Goal: Complete application form

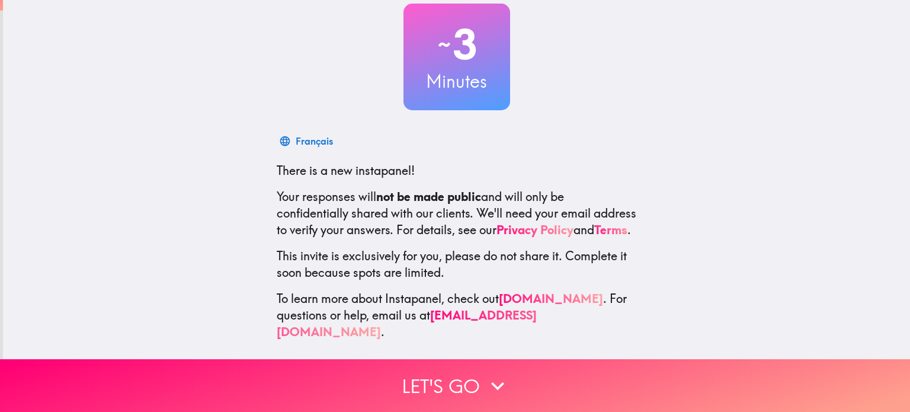
scroll to position [81, 0]
click at [552, 222] on link "Privacy Policy" at bounding box center [535, 229] width 77 height 15
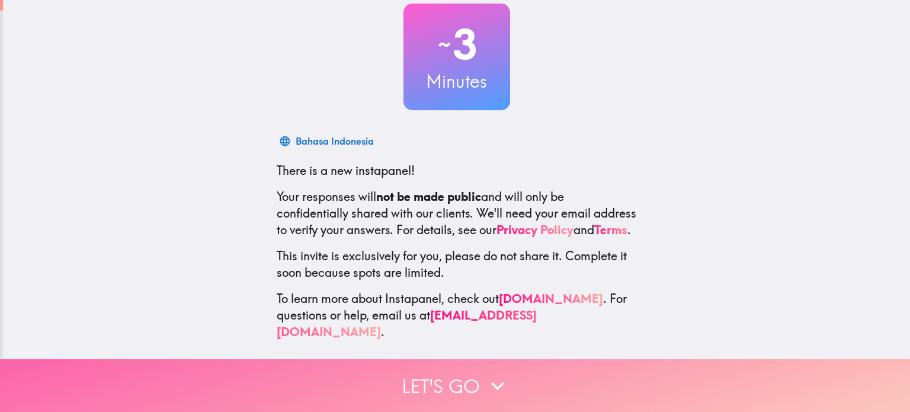
click at [427, 367] on button "Let's go" at bounding box center [455, 385] width 910 height 53
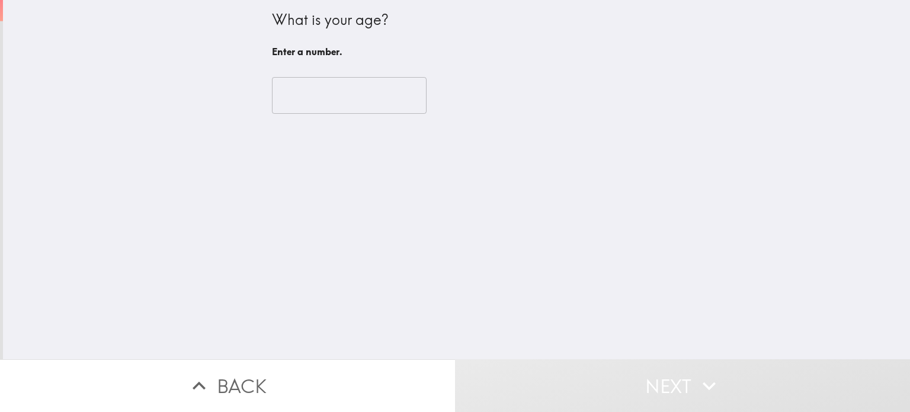
click at [331, 105] on input "number" at bounding box center [349, 95] width 155 height 37
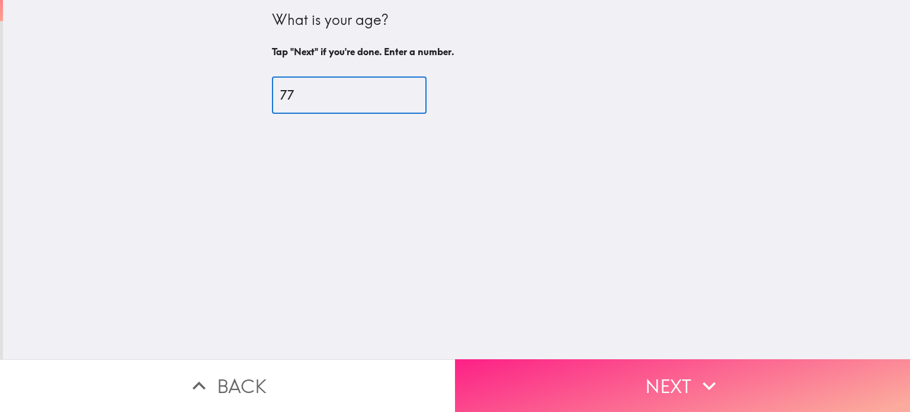
type input "77"
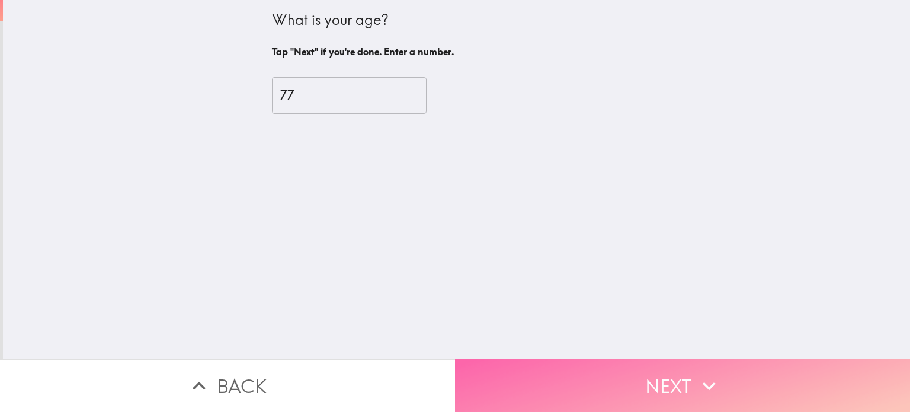
click at [758, 383] on button "Next" at bounding box center [682, 385] width 455 height 53
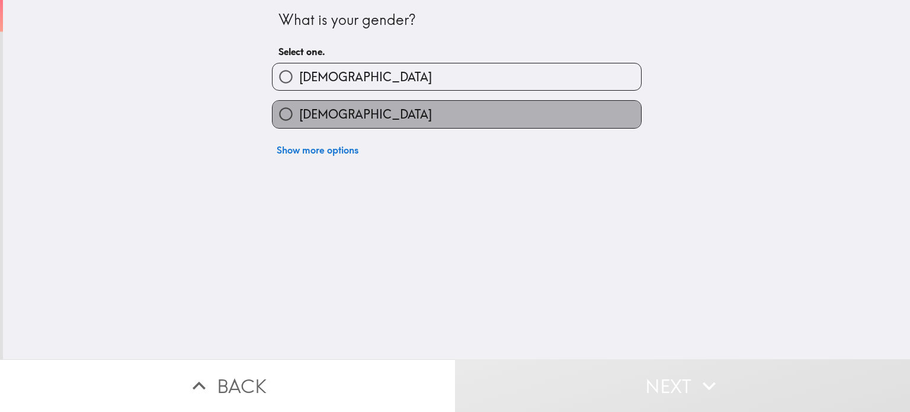
click at [391, 110] on label "Female" at bounding box center [457, 114] width 369 height 27
click at [299, 110] on input "Female" at bounding box center [286, 114] width 27 height 27
radio input "true"
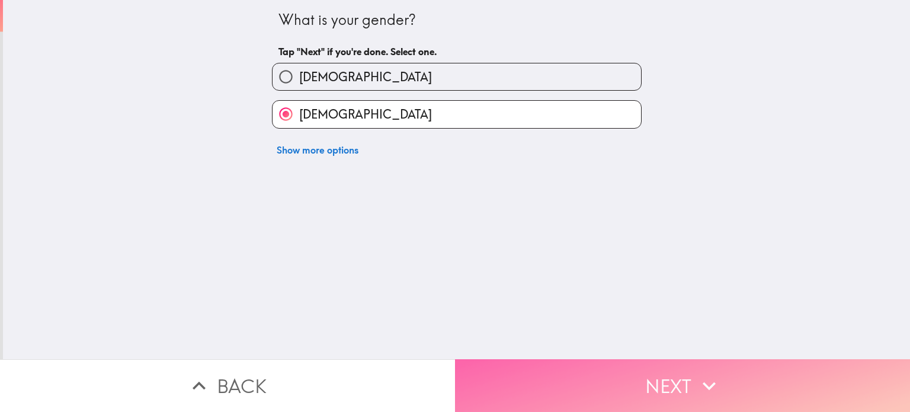
click at [622, 381] on button "Next" at bounding box center [682, 385] width 455 height 53
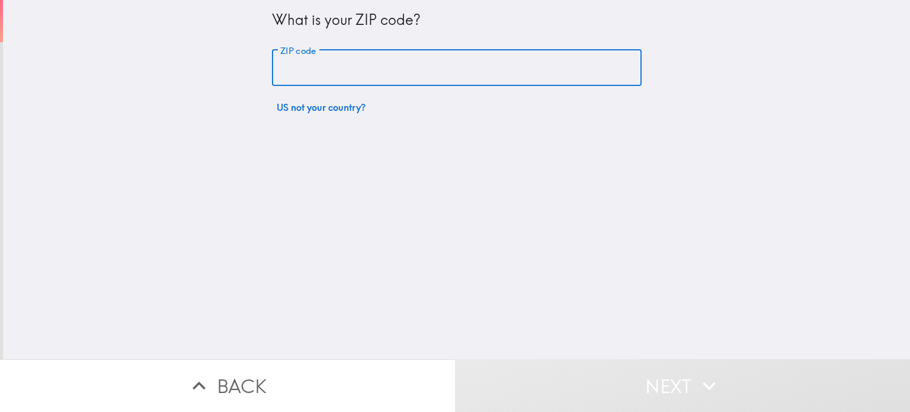
click at [420, 66] on input "ZIP code" at bounding box center [457, 68] width 370 height 37
type input "80247"
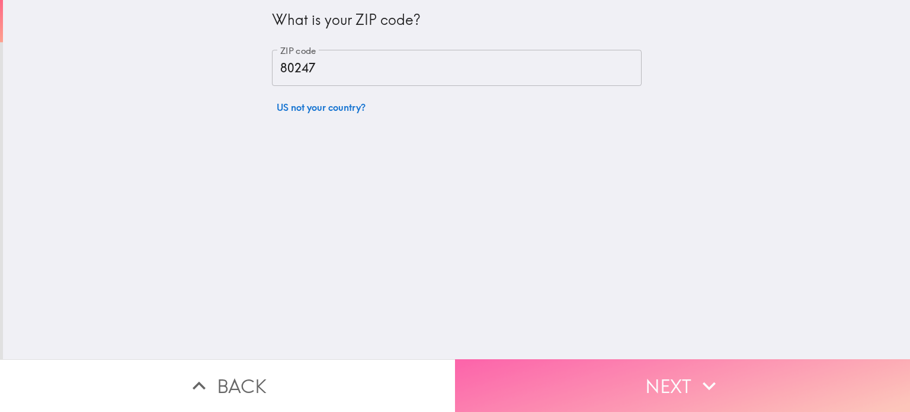
click at [601, 377] on button "Next" at bounding box center [682, 385] width 455 height 53
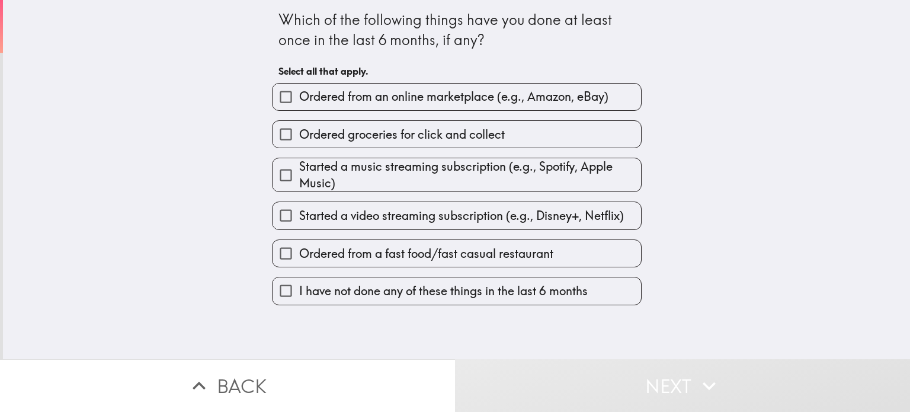
click at [412, 93] on span "Ordered from an online marketplace (e.g., Amazon, eBay)" at bounding box center [453, 96] width 309 height 17
click at [299, 93] on input "Ordered from an online marketplace (e.g., Amazon, eBay)" at bounding box center [286, 97] width 27 height 27
checkbox input "true"
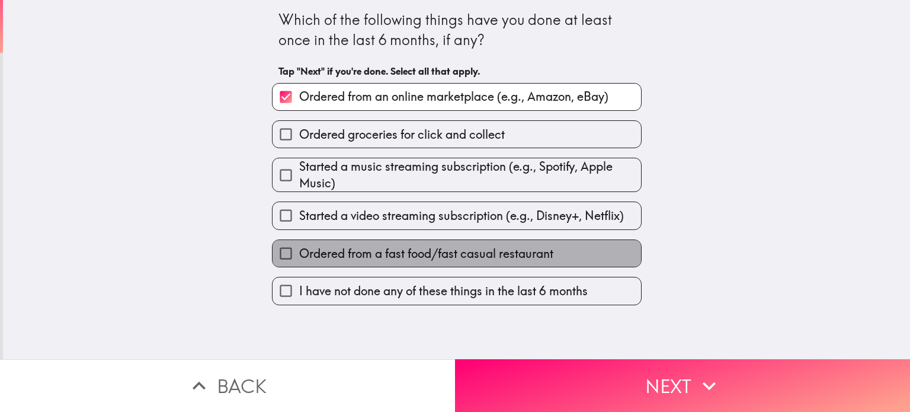
click at [353, 258] on span "Ordered from a fast food/fast casual restaurant" at bounding box center [426, 253] width 254 height 17
click at [299, 258] on input "Ordered from a fast food/fast casual restaurant" at bounding box center [286, 253] width 27 height 27
checkbox input "true"
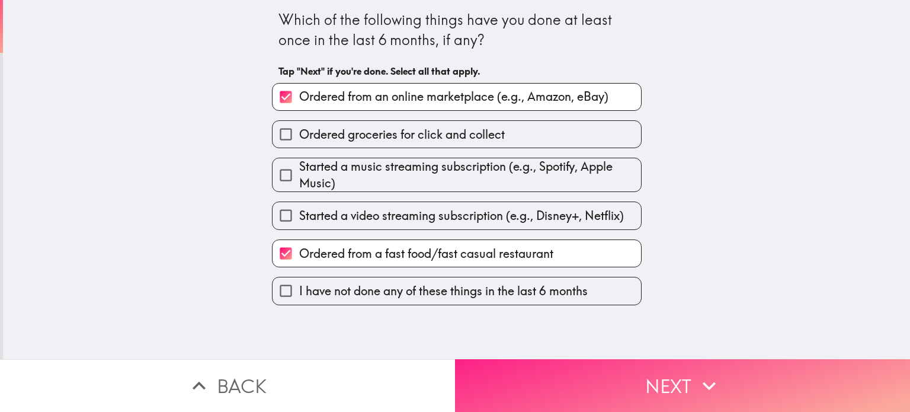
click at [571, 380] on button "Next" at bounding box center [682, 385] width 455 height 53
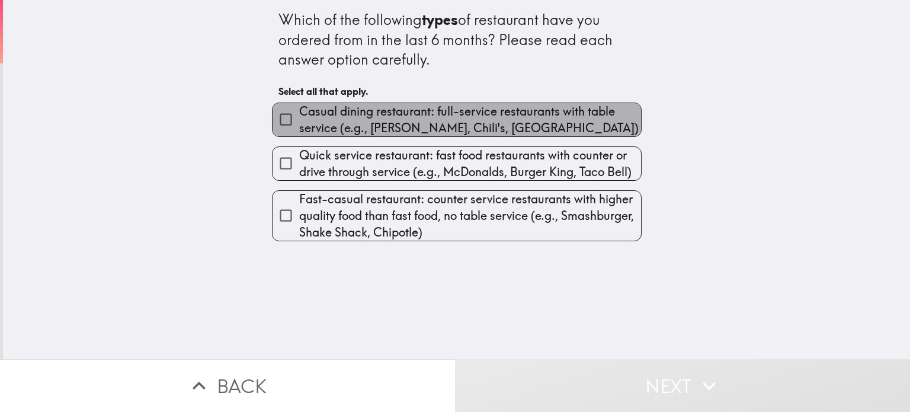
click at [464, 121] on span "Casual dining restaurant: full-service restaurants with table service (e.g., Ap…" at bounding box center [470, 119] width 342 height 33
click at [299, 121] on input "Casual dining restaurant: full-service restaurants with table service (e.g., Ap…" at bounding box center [286, 119] width 27 height 27
checkbox input "true"
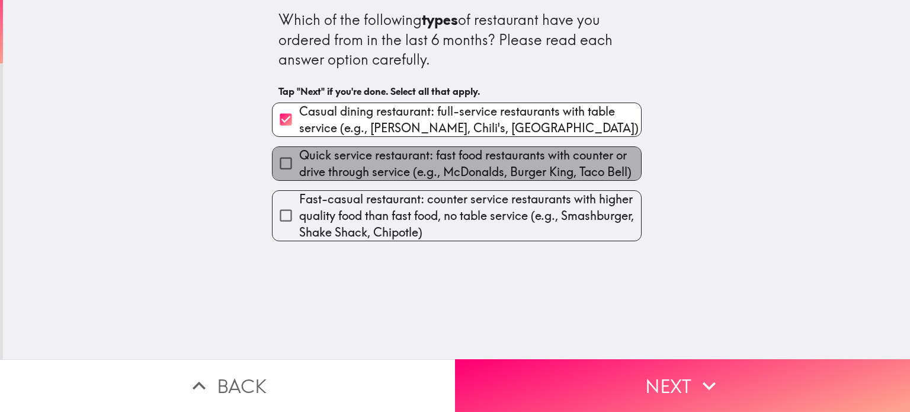
click at [456, 175] on span "Quick service restaurant: fast food restaurants with counter or drive through s…" at bounding box center [470, 163] width 342 height 33
click at [299, 175] on input "Quick service restaurant: fast food restaurants with counter or drive through s…" at bounding box center [286, 163] width 27 height 27
checkbox input "true"
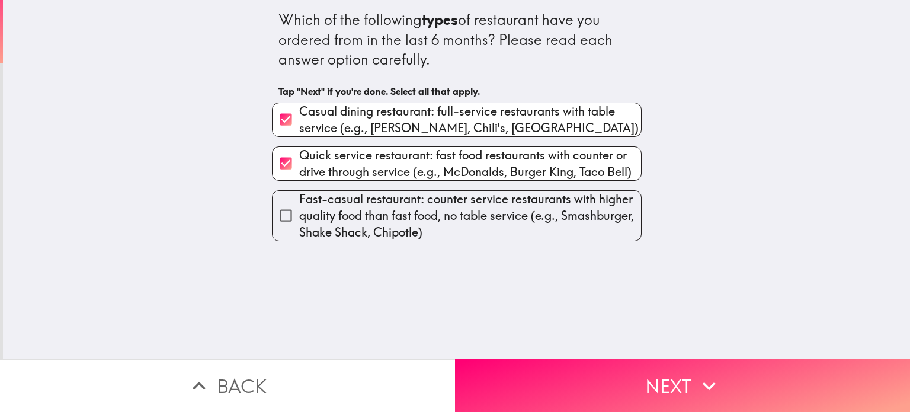
click at [550, 225] on span "Fast-casual restaurant: counter service restaurants with higher quality food th…" at bounding box center [470, 216] width 342 height 50
click at [299, 225] on input "Fast-casual restaurant: counter service restaurants with higher quality food th…" at bounding box center [286, 215] width 27 height 27
checkbox input "true"
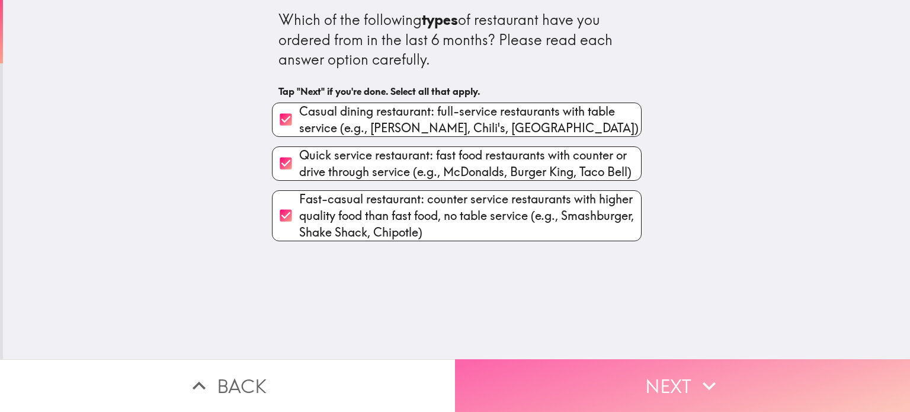
click at [519, 384] on button "Next" at bounding box center [682, 385] width 455 height 53
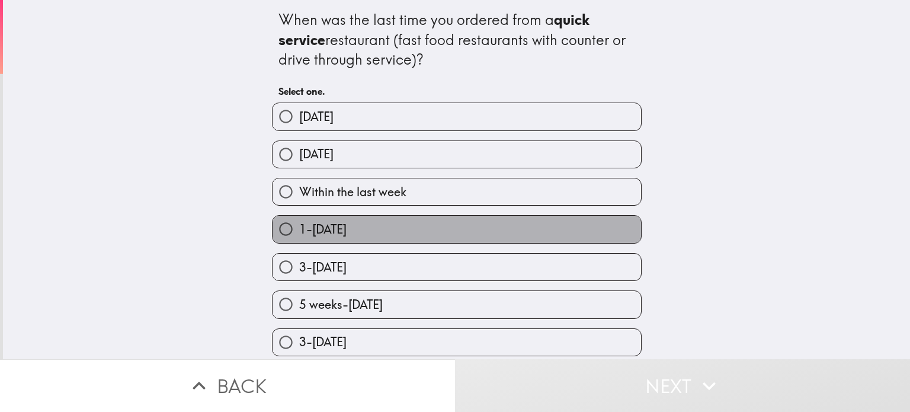
click at [318, 227] on span "1-2 weeks ago" at bounding box center [322, 229] width 47 height 17
click at [299, 227] on input "1-2 weeks ago" at bounding box center [286, 229] width 27 height 27
radio input "true"
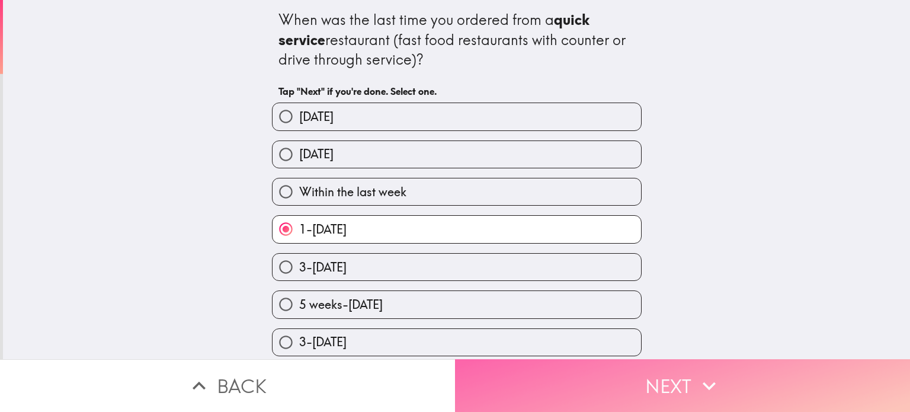
click at [519, 383] on button "Next" at bounding box center [682, 385] width 455 height 53
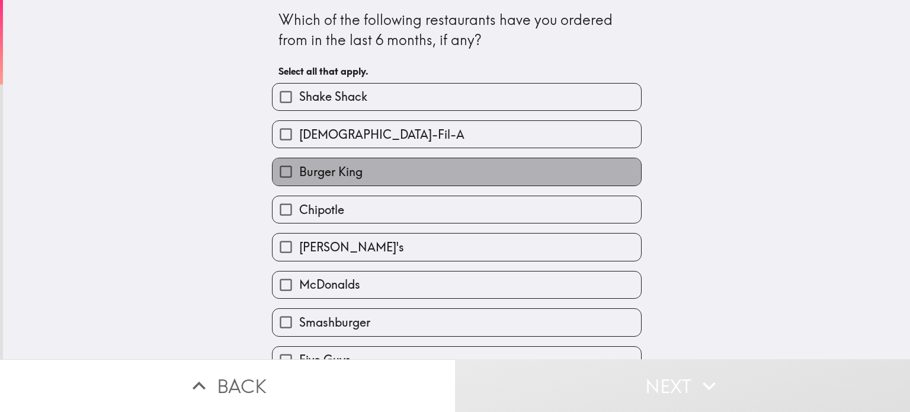
click at [376, 174] on label "Burger King" at bounding box center [457, 171] width 369 height 27
click at [299, 174] on input "Burger King" at bounding box center [286, 171] width 27 height 27
checkbox input "true"
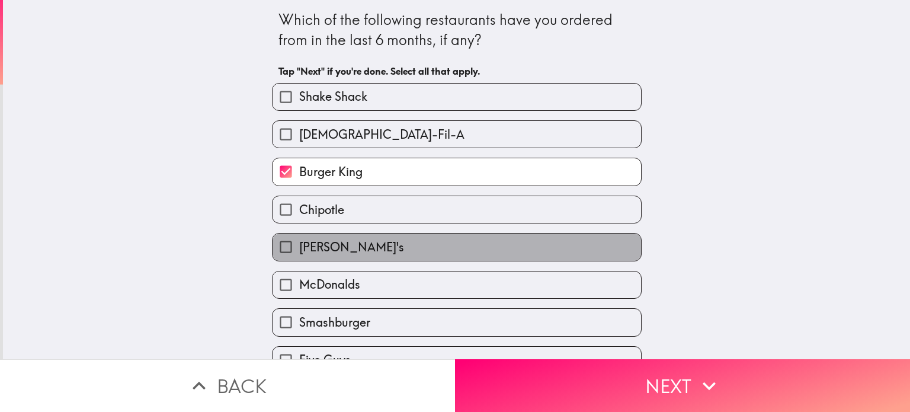
click at [370, 246] on label "Wendy's" at bounding box center [457, 246] width 369 height 27
click at [299, 246] on input "Wendy's" at bounding box center [286, 246] width 27 height 27
checkbox input "true"
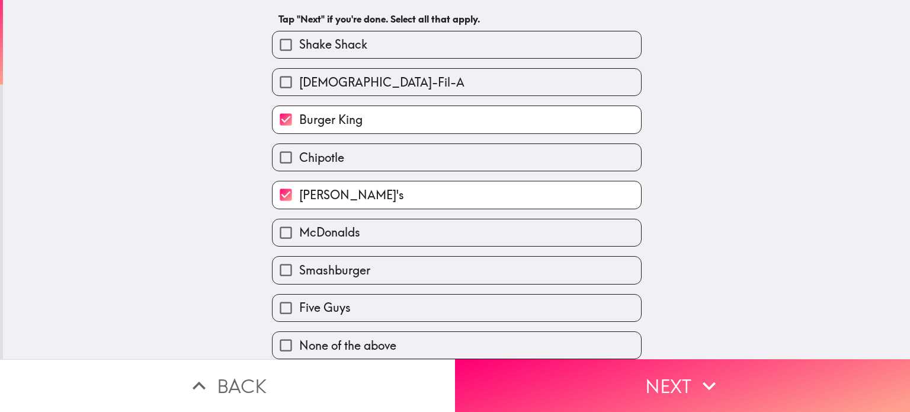
scroll to position [59, 0]
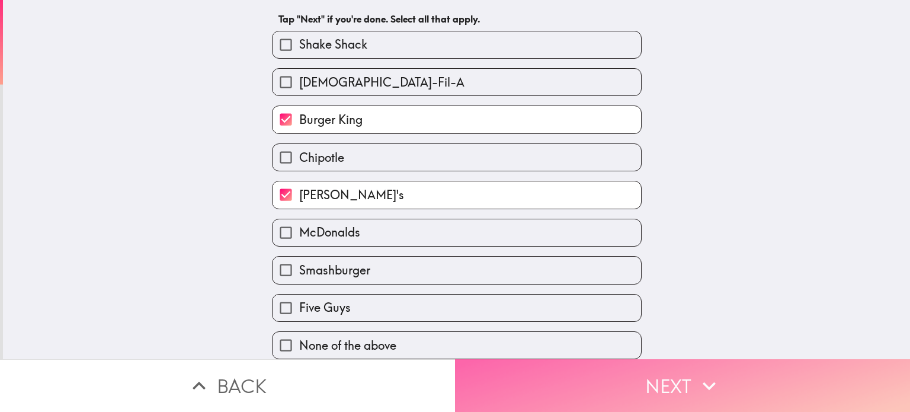
click at [537, 385] on button "Next" at bounding box center [682, 385] width 455 height 53
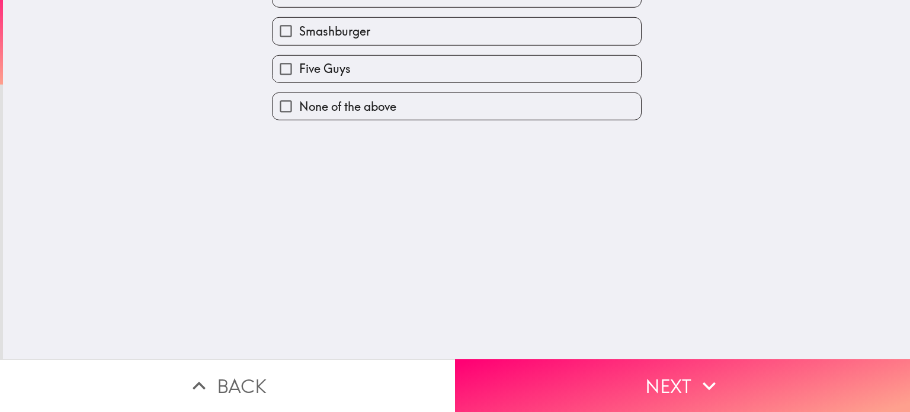
scroll to position [0, 0]
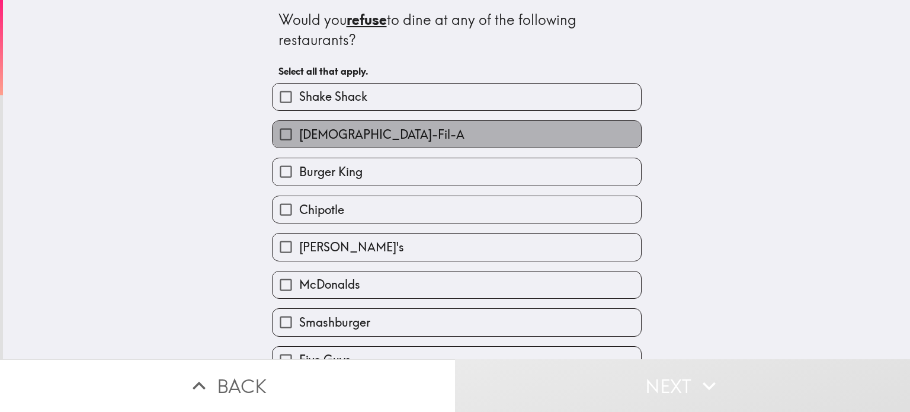
click at [334, 132] on span "Chick-Fil-A" at bounding box center [381, 134] width 165 height 17
click at [299, 132] on input "Chick-Fil-A" at bounding box center [286, 134] width 27 height 27
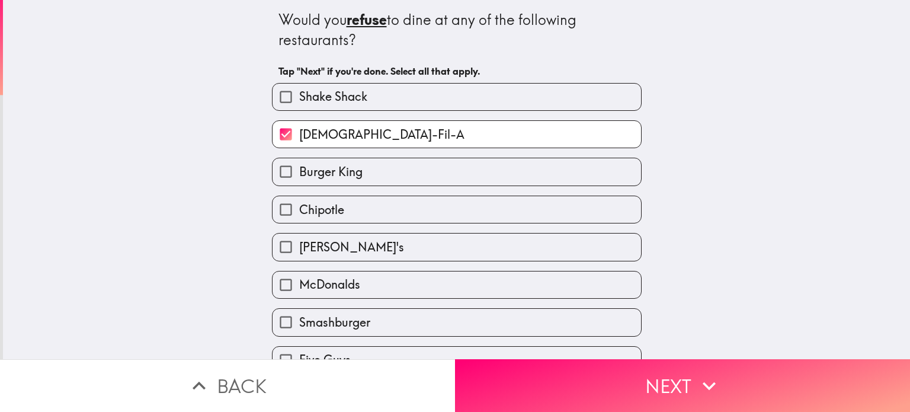
click at [338, 130] on span "Chick-Fil-A" at bounding box center [381, 134] width 165 height 17
click at [299, 130] on input "Chick-Fil-A" at bounding box center [286, 134] width 27 height 27
checkbox input "false"
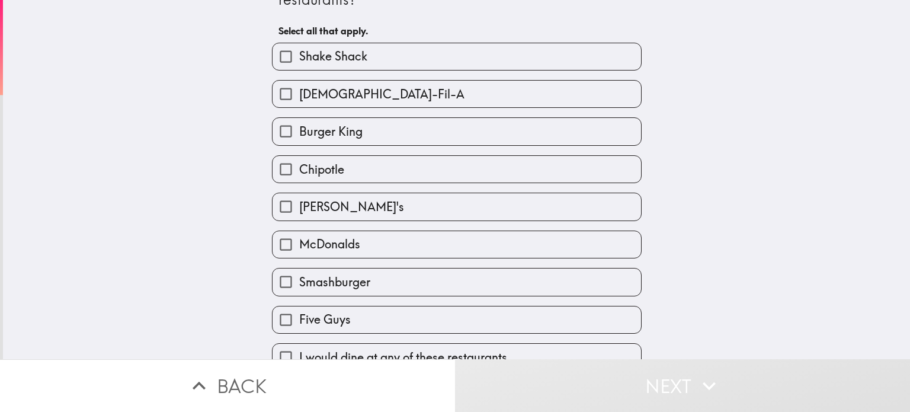
scroll to position [59, 0]
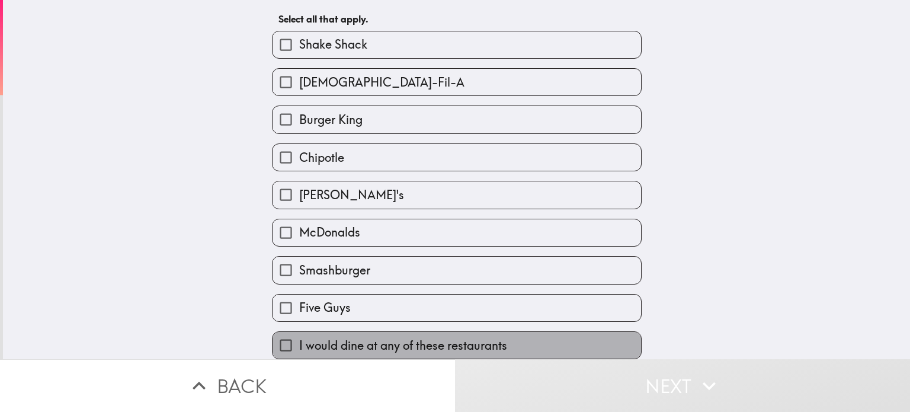
drag, startPoint x: 328, startPoint y: 338, endPoint x: 318, endPoint y: 339, distance: 10.1
click at [327, 338] on span "I would dine at any of these restaurants" at bounding box center [403, 345] width 208 height 17
click at [299, 338] on input "I would dine at any of these restaurants" at bounding box center [286, 345] width 27 height 27
checkbox input "true"
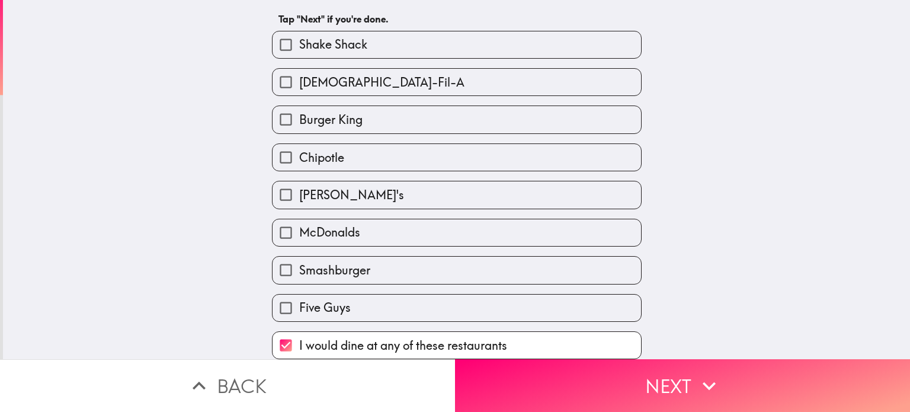
click at [565, 389] on button "Next" at bounding box center [682, 385] width 455 height 53
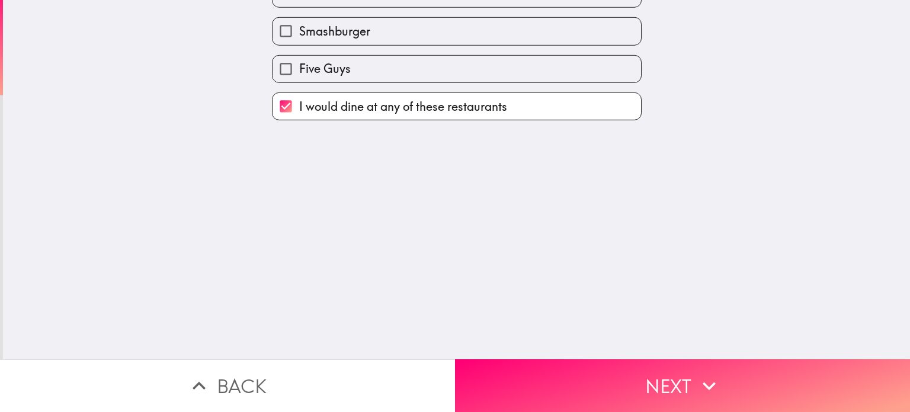
scroll to position [0, 0]
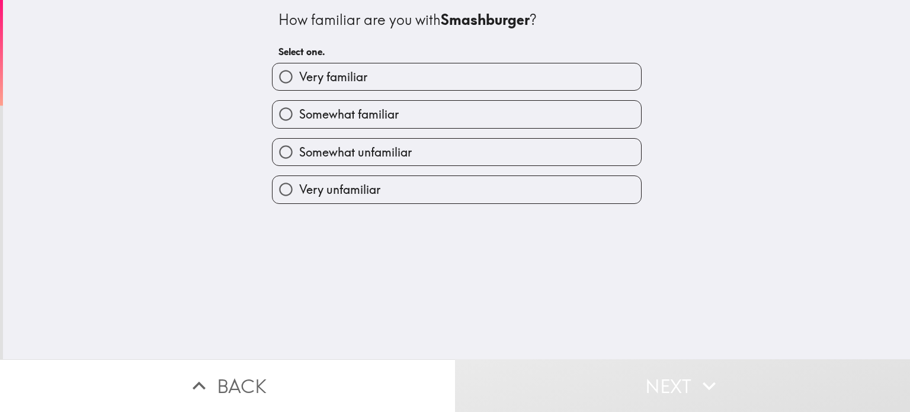
click at [337, 154] on span "Somewhat unfamiliar" at bounding box center [355, 152] width 113 height 17
click at [299, 154] on input "Somewhat unfamiliar" at bounding box center [286, 152] width 27 height 27
radio input "true"
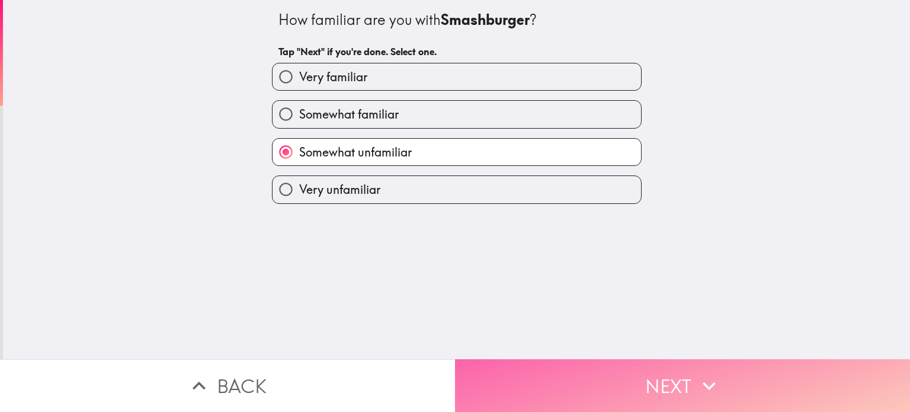
click at [513, 381] on button "Next" at bounding box center [682, 385] width 455 height 53
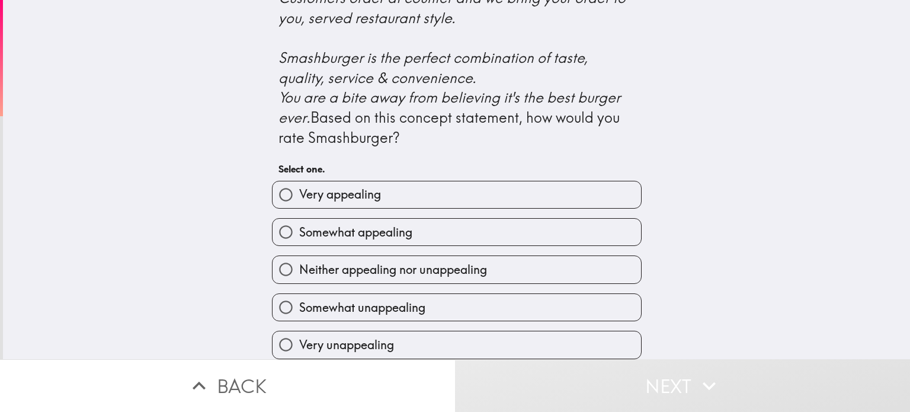
scroll to position [526, 0]
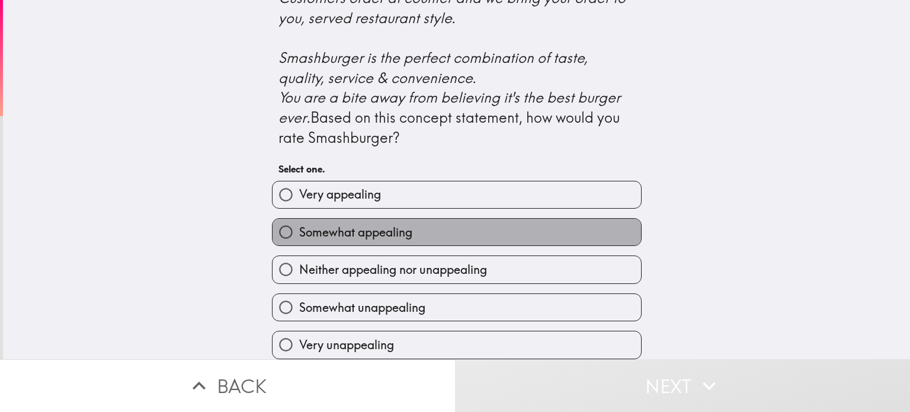
click at [302, 224] on span "Somewhat appealing" at bounding box center [355, 232] width 113 height 17
click at [299, 223] on input "Somewhat appealing" at bounding box center [286, 232] width 27 height 27
radio input "true"
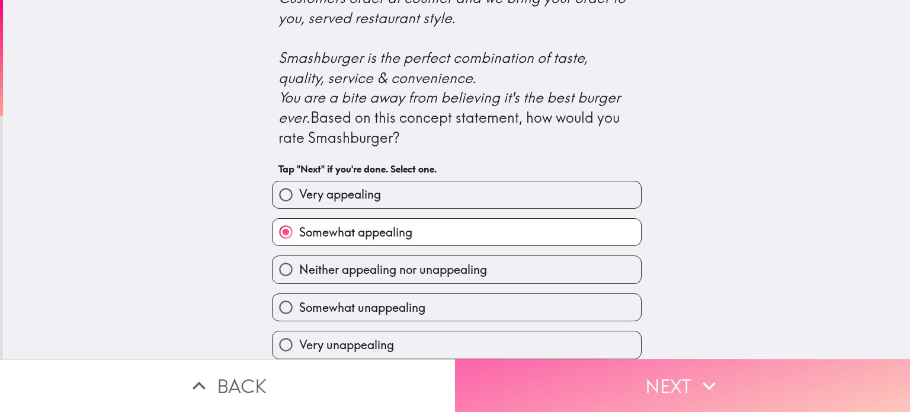
click at [589, 389] on button "Next" at bounding box center [682, 385] width 455 height 53
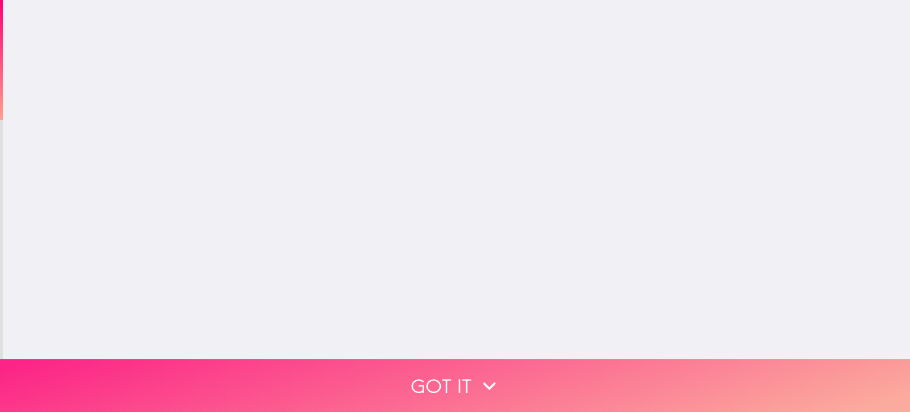
scroll to position [0, 0]
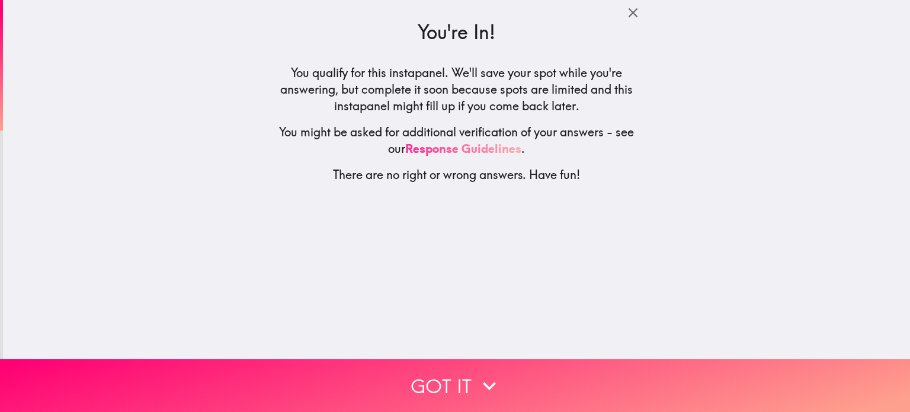
click at [460, 152] on link "Response Guidelines" at bounding box center [463, 148] width 116 height 15
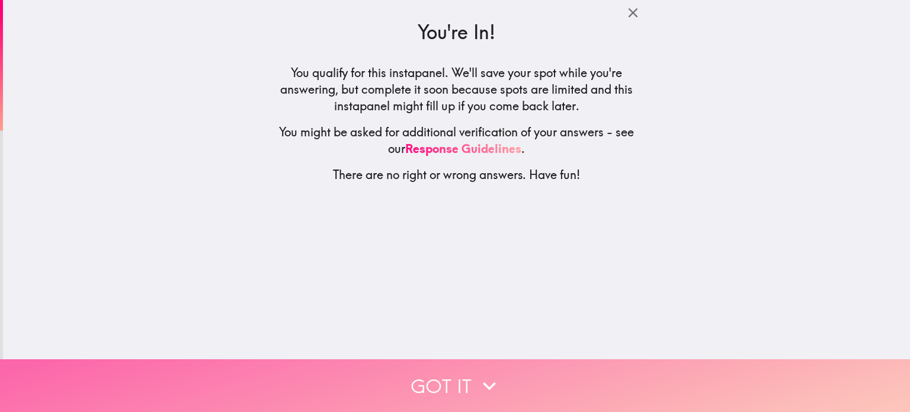
click at [433, 364] on button "Got it" at bounding box center [455, 385] width 910 height 53
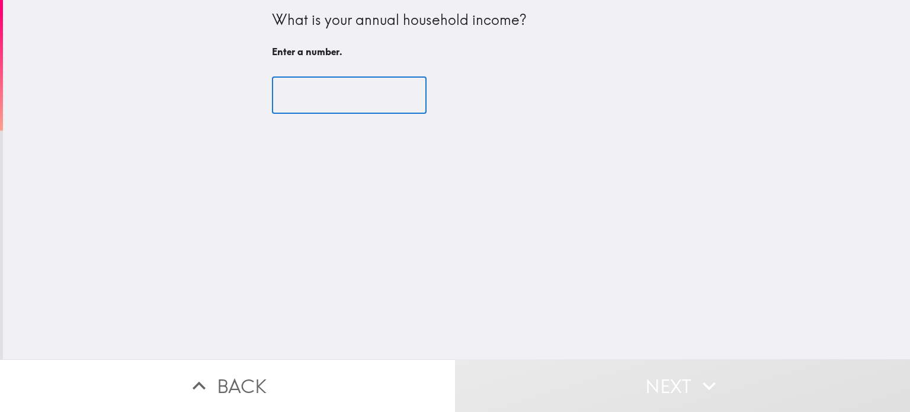
click at [323, 99] on input "number" at bounding box center [349, 95] width 155 height 37
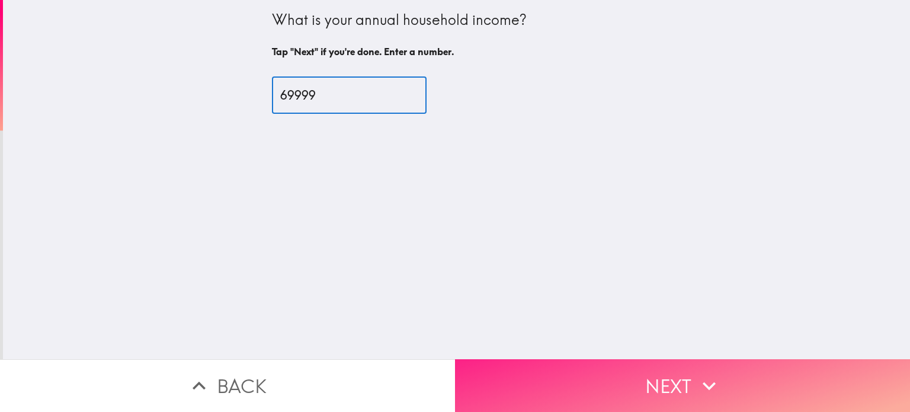
type input "69999"
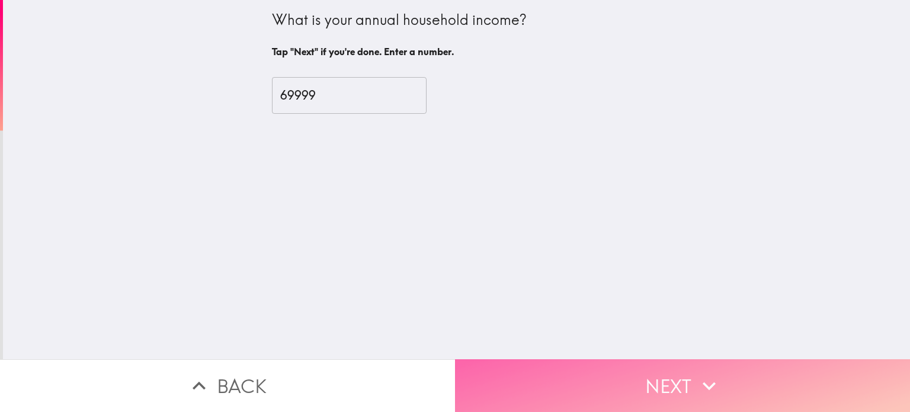
click at [521, 374] on button "Next" at bounding box center [682, 385] width 455 height 53
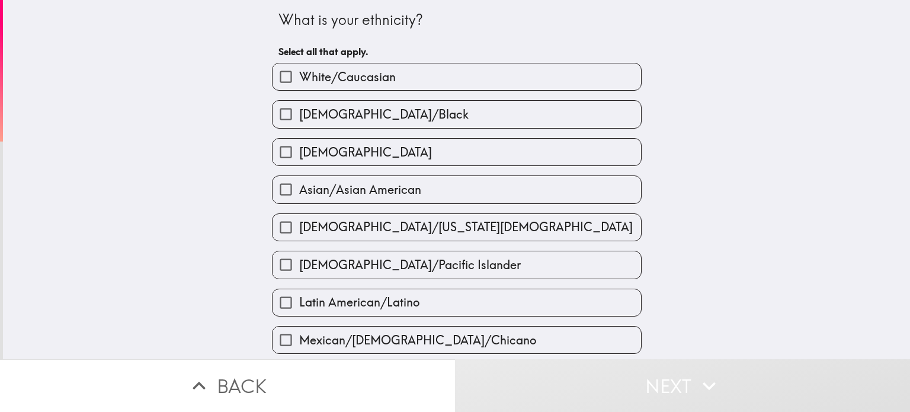
click at [409, 73] on label "White/Caucasian" at bounding box center [457, 76] width 369 height 27
click at [299, 73] on input "White/Caucasian" at bounding box center [286, 76] width 27 height 27
checkbox input "true"
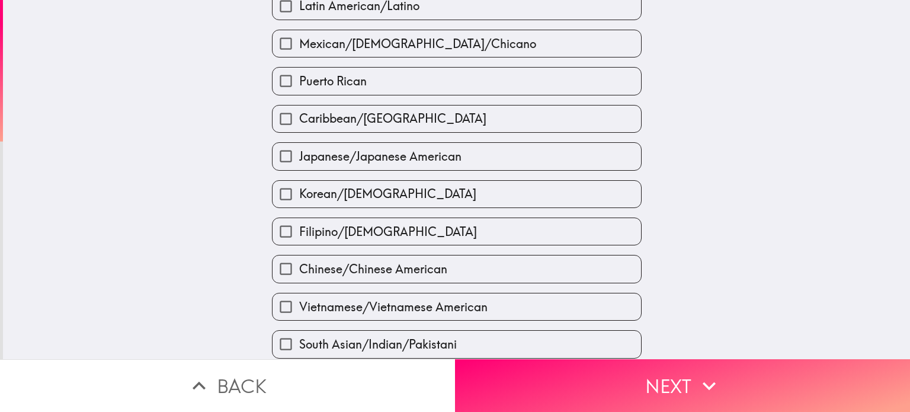
scroll to position [412, 0]
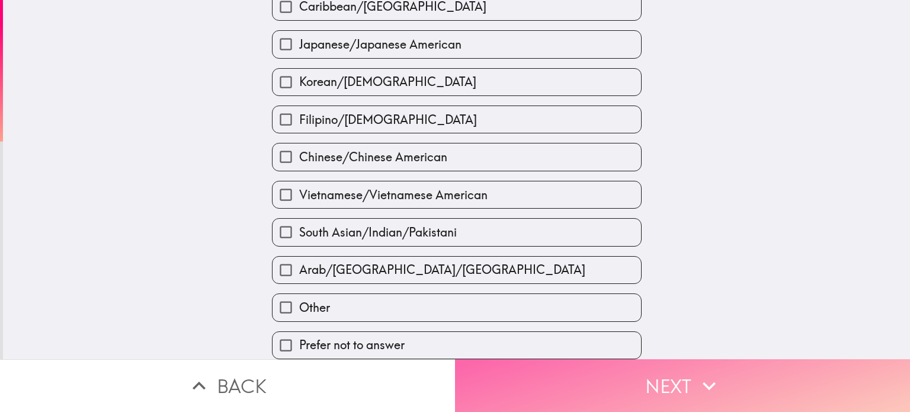
click at [599, 388] on button "Next" at bounding box center [682, 385] width 455 height 53
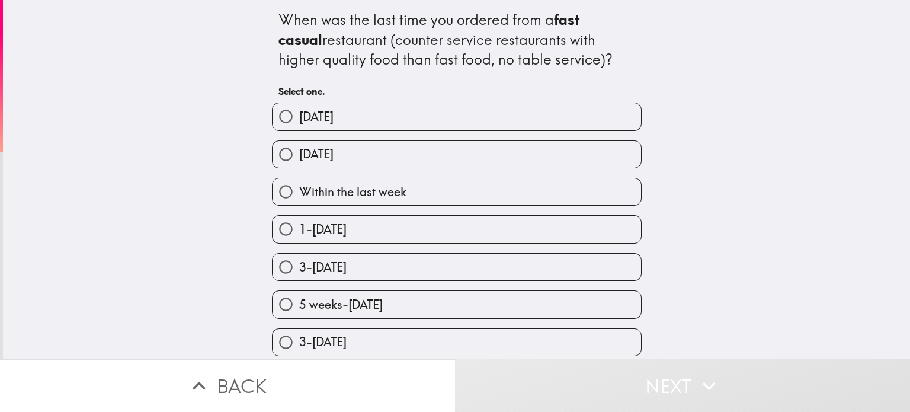
scroll to position [41, 0]
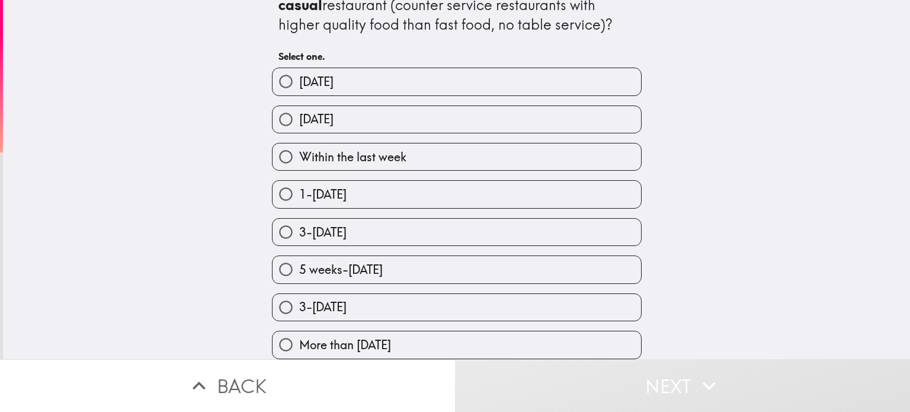
click at [447, 193] on label "1-2 weeks ago" at bounding box center [457, 194] width 369 height 27
click at [299, 193] on input "1-2 weeks ago" at bounding box center [286, 194] width 27 height 27
radio input "true"
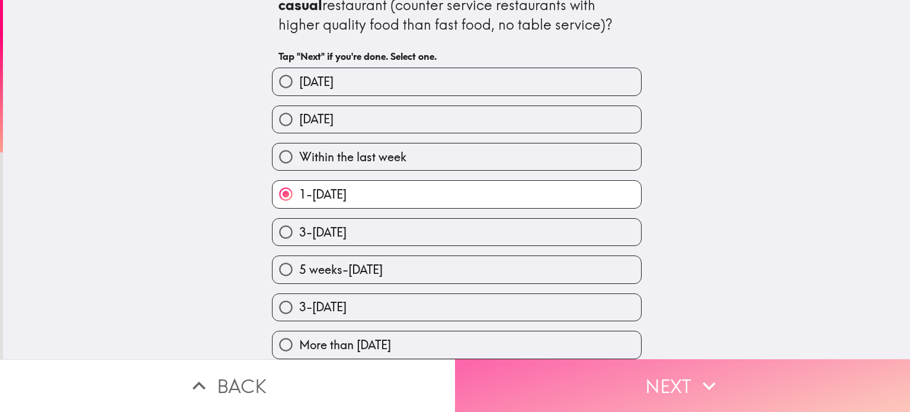
click at [543, 380] on button "Next" at bounding box center [682, 385] width 455 height 53
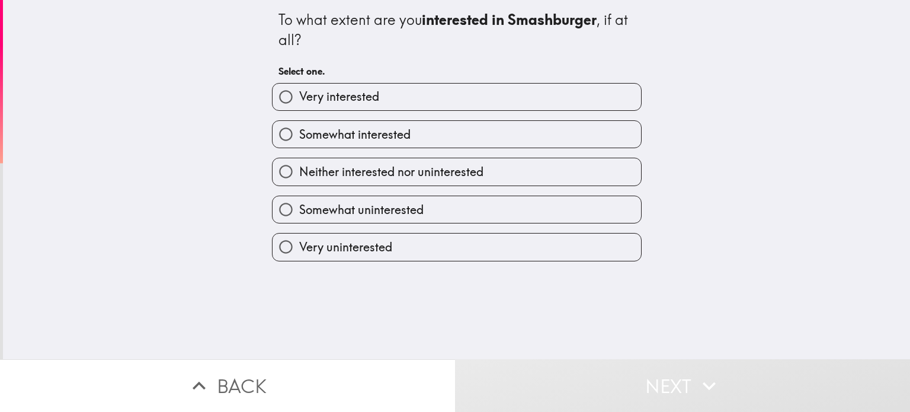
click at [386, 128] on span "Somewhat interested" at bounding box center [354, 134] width 111 height 17
click at [299, 128] on input "Somewhat interested" at bounding box center [286, 134] width 27 height 27
radio input "true"
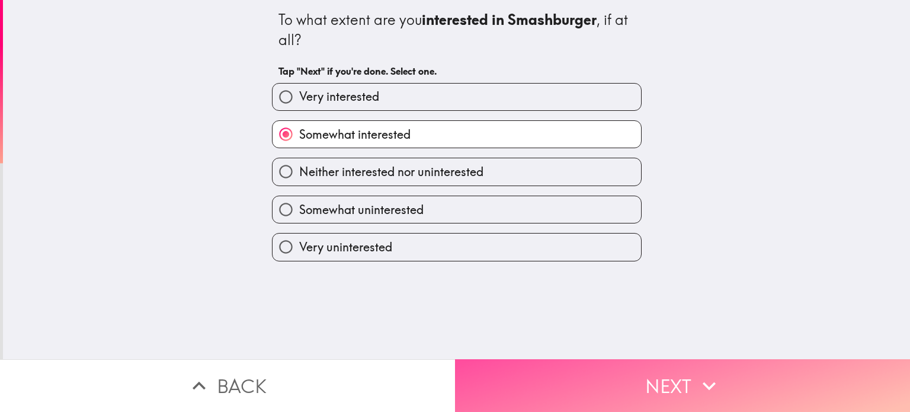
drag, startPoint x: 529, startPoint y: 383, endPoint x: 361, endPoint y: 329, distance: 175.8
click at [525, 385] on button "Next" at bounding box center [682, 385] width 455 height 53
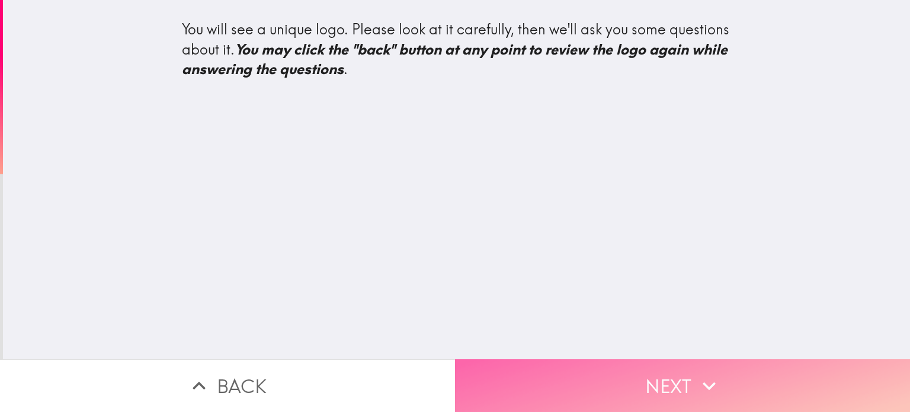
click at [577, 372] on button "Next" at bounding box center [682, 385] width 455 height 53
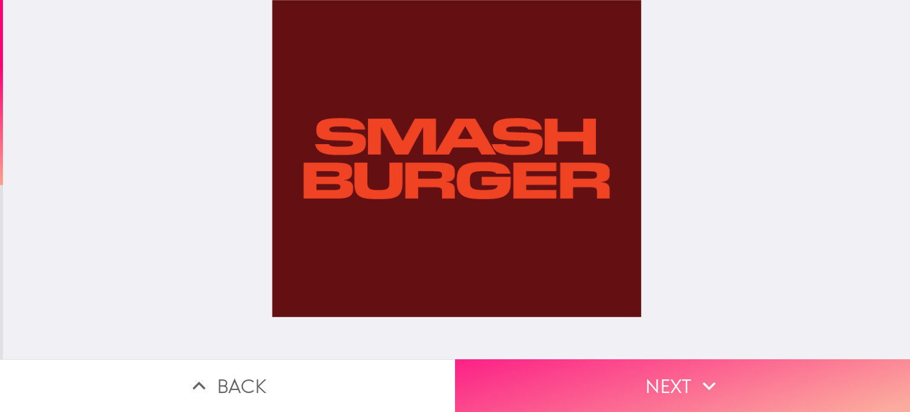
click at [640, 375] on button "Next" at bounding box center [682, 385] width 455 height 53
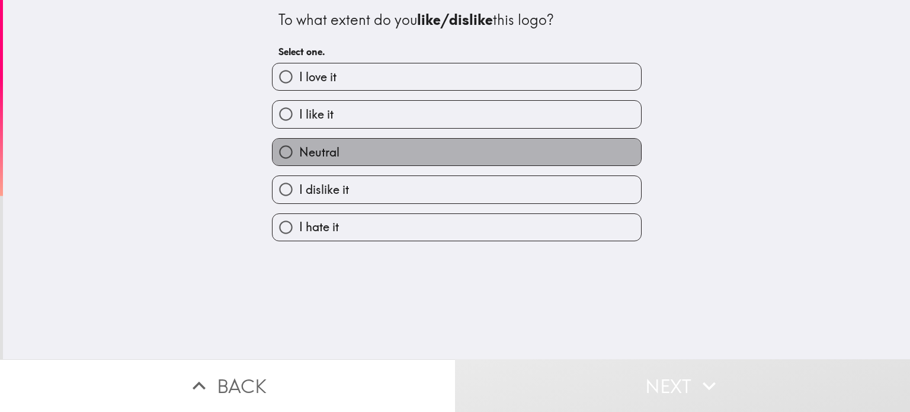
click at [449, 161] on label "Neutral" at bounding box center [457, 152] width 369 height 27
click at [299, 161] on input "Neutral" at bounding box center [286, 152] width 27 height 27
radio input "true"
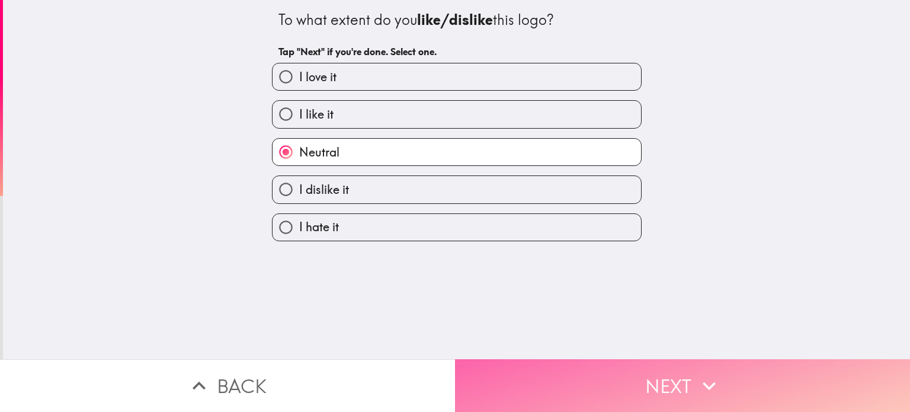
click at [536, 385] on button "Next" at bounding box center [682, 385] width 455 height 53
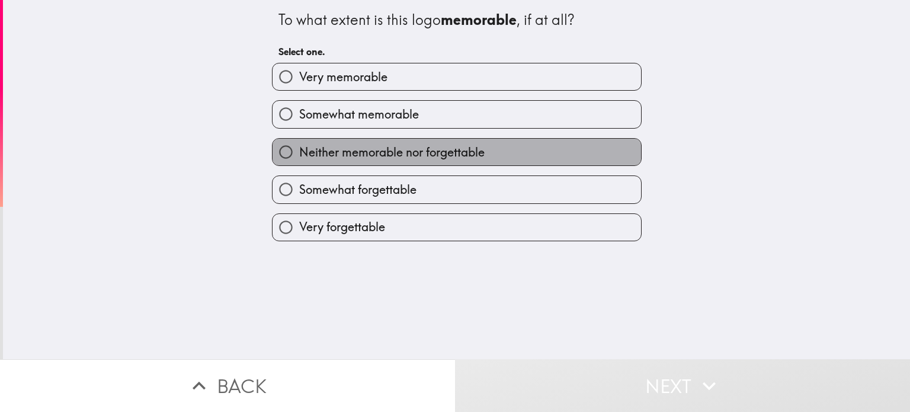
click at [491, 149] on label "Neither memorable nor forgettable" at bounding box center [457, 152] width 369 height 27
click at [299, 149] on input "Neither memorable nor forgettable" at bounding box center [286, 152] width 27 height 27
radio input "true"
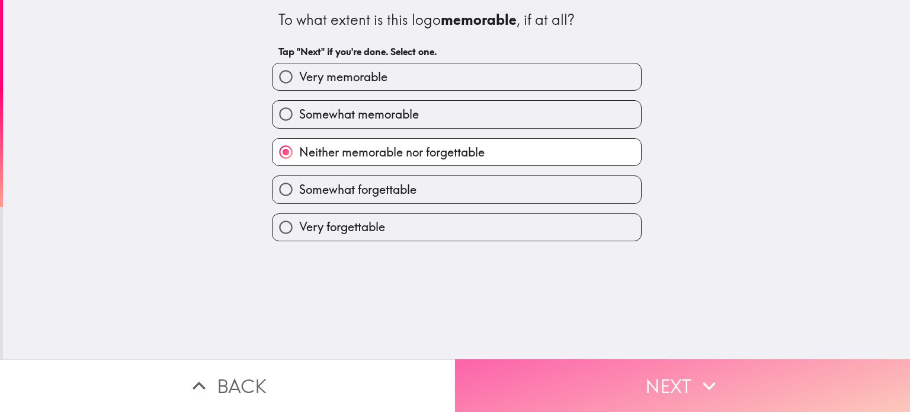
click at [543, 372] on button "Next" at bounding box center [682, 385] width 455 height 53
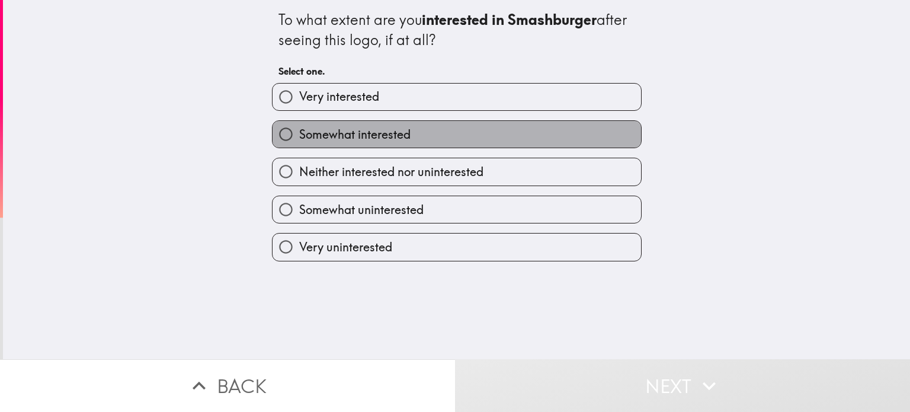
click at [478, 129] on label "Somewhat interested" at bounding box center [457, 134] width 369 height 27
click at [299, 129] on input "Somewhat interested" at bounding box center [286, 134] width 27 height 27
radio input "true"
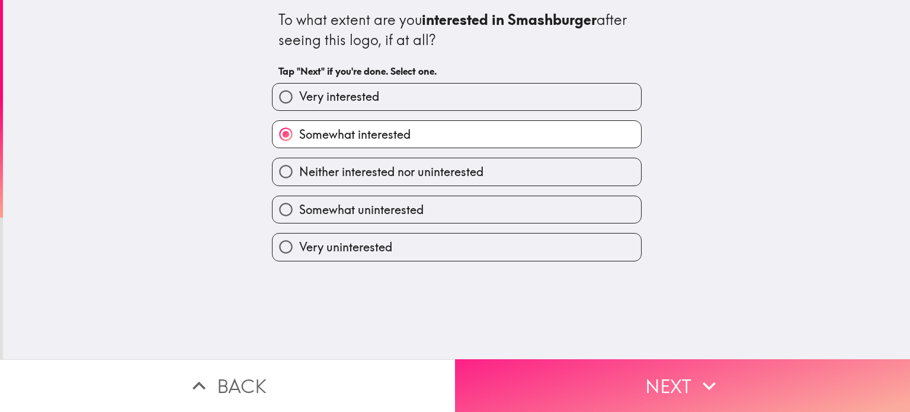
click at [555, 382] on button "Next" at bounding box center [682, 385] width 455 height 53
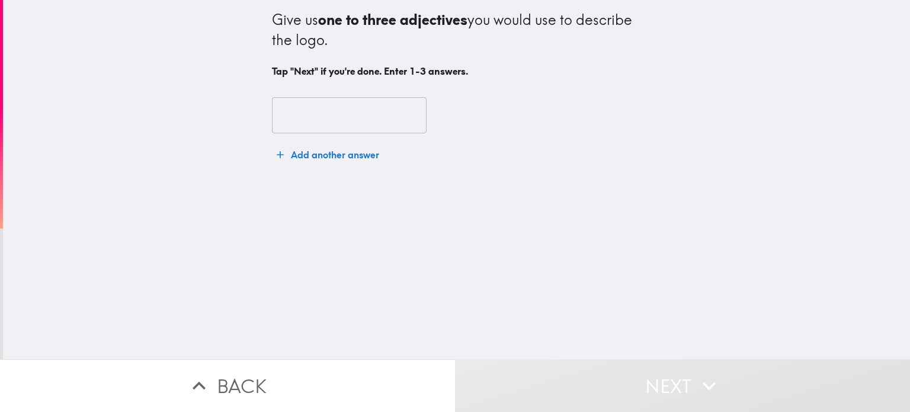
click at [308, 119] on input "text" at bounding box center [349, 115] width 155 height 37
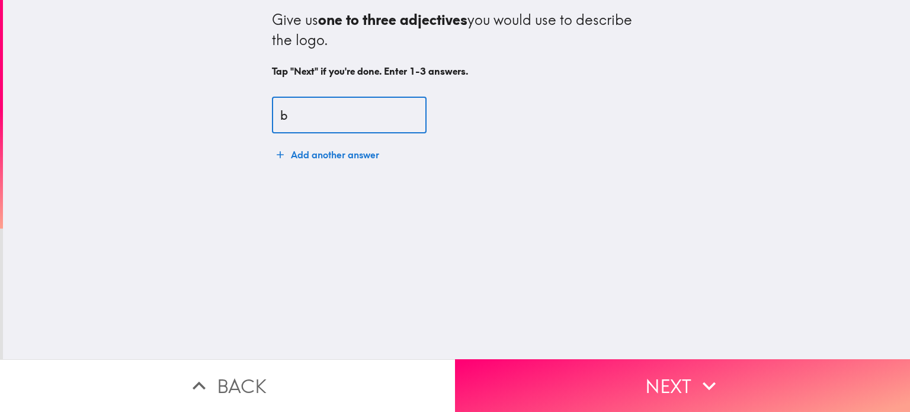
drag, startPoint x: 290, startPoint y: 125, endPoint x: 263, endPoint y: 118, distance: 28.2
click at [272, 118] on input "b" at bounding box center [349, 115] width 155 height 37
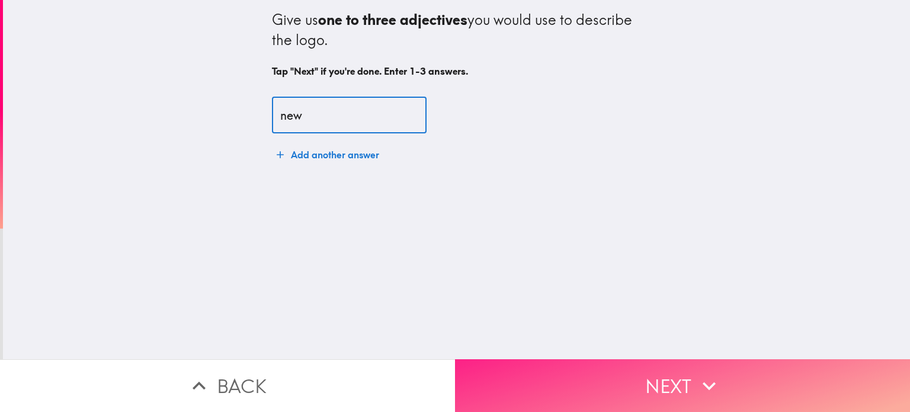
type input "new"
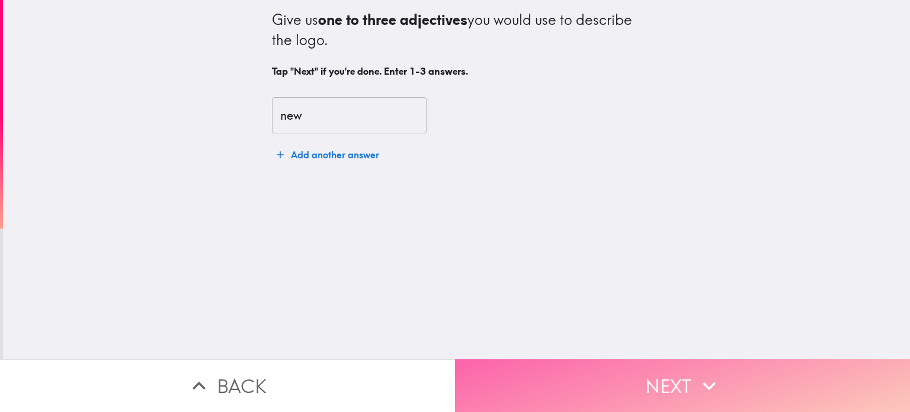
click at [649, 381] on button "Next" at bounding box center [682, 385] width 455 height 53
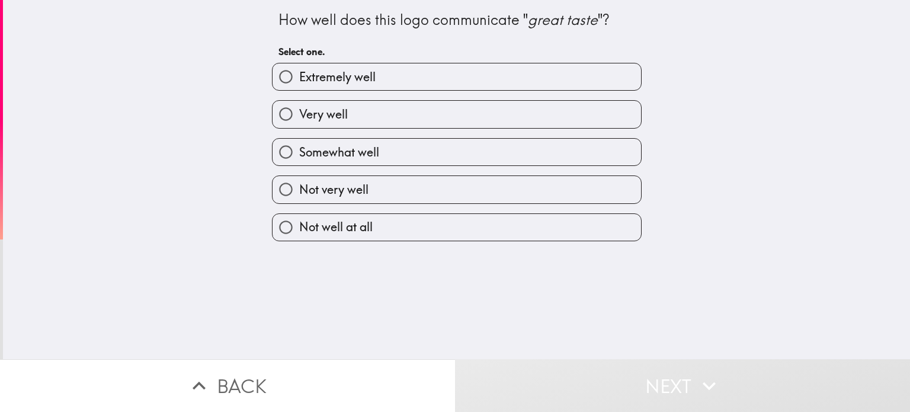
click at [351, 144] on span "Somewhat well" at bounding box center [339, 152] width 80 height 17
click at [299, 144] on input "Somewhat well" at bounding box center [286, 152] width 27 height 27
radio input "true"
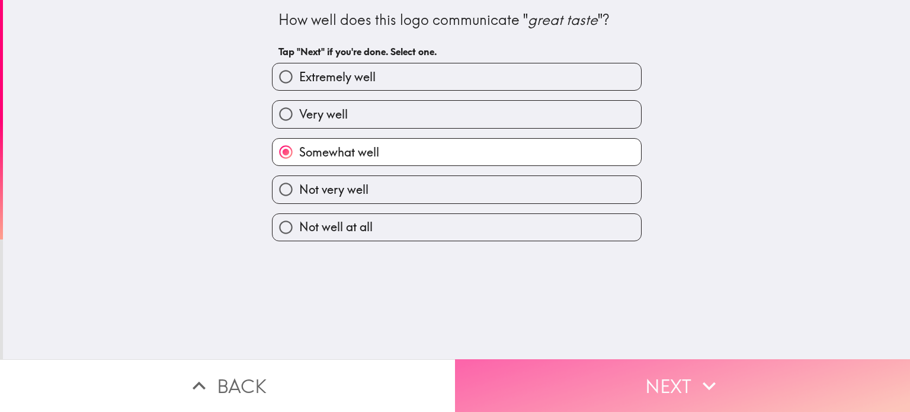
click at [503, 376] on button "Next" at bounding box center [682, 385] width 455 height 53
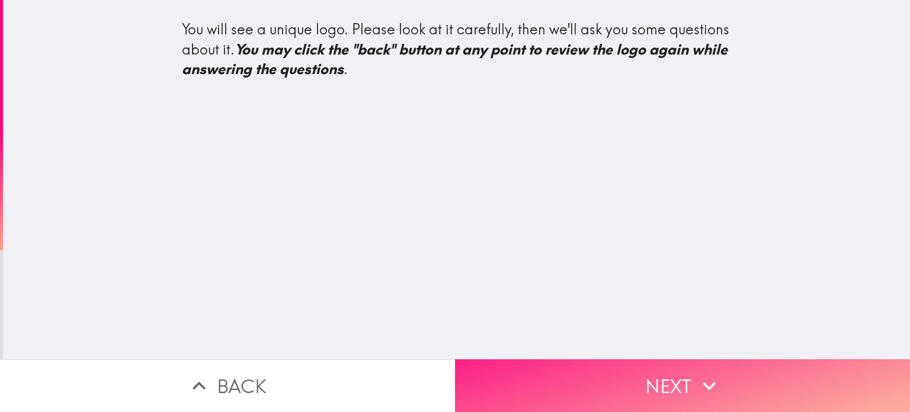
click at [555, 372] on button "Next" at bounding box center [682, 385] width 455 height 53
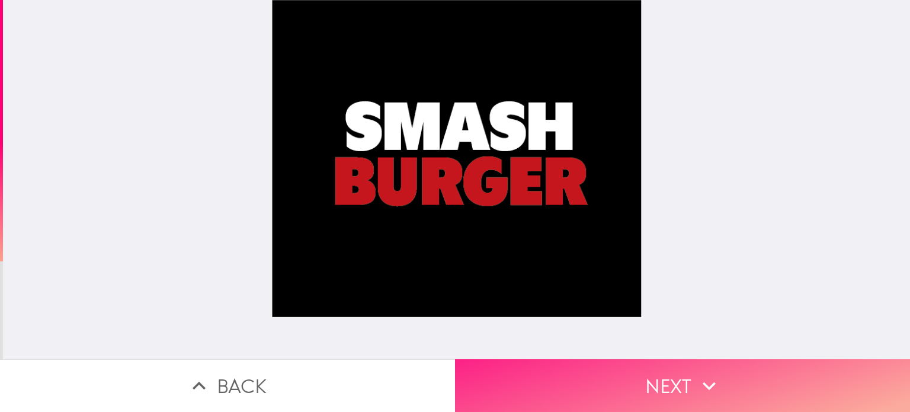
click at [555, 373] on button "Next" at bounding box center [682, 385] width 455 height 53
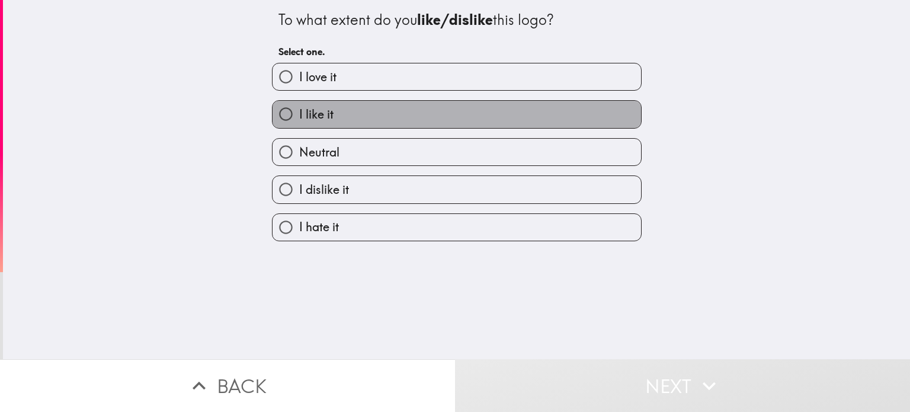
click at [443, 117] on label "I like it" at bounding box center [457, 114] width 369 height 27
click at [299, 117] on input "I like it" at bounding box center [286, 114] width 27 height 27
radio input "true"
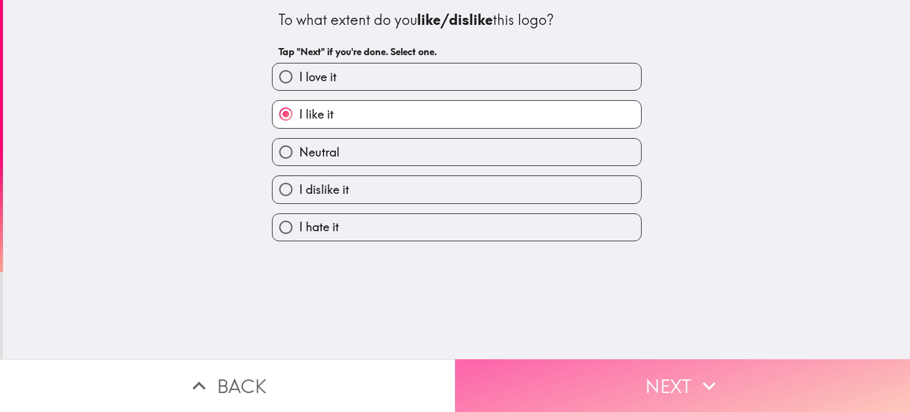
click at [536, 369] on button "Next" at bounding box center [682, 385] width 455 height 53
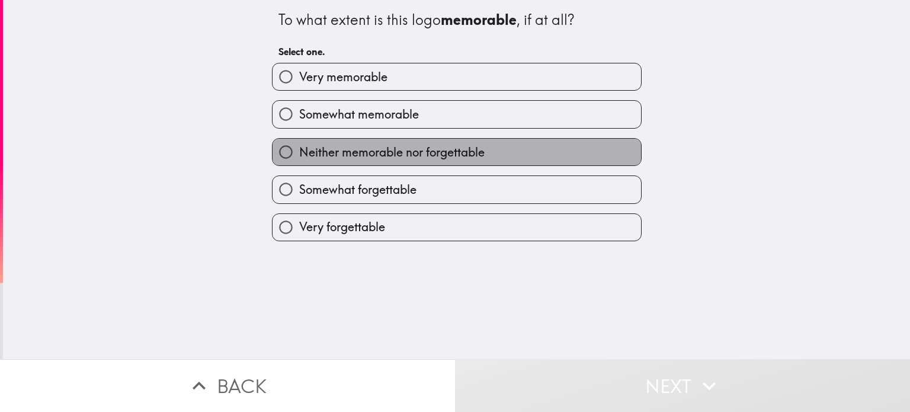
click at [486, 154] on label "Neither memorable nor forgettable" at bounding box center [457, 152] width 369 height 27
click at [299, 154] on input "Neither memorable nor forgettable" at bounding box center [286, 152] width 27 height 27
radio input "true"
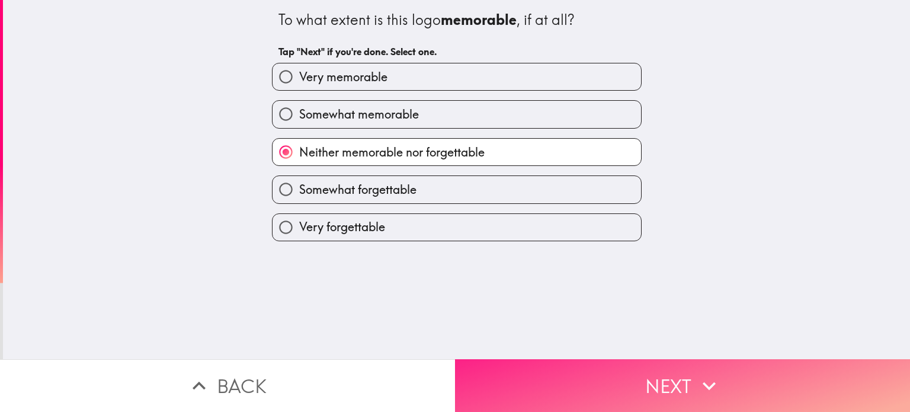
click at [519, 371] on button "Next" at bounding box center [682, 385] width 455 height 53
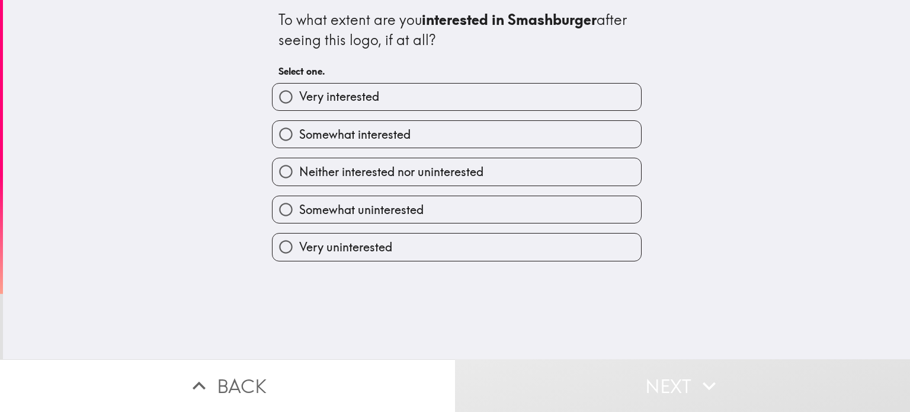
click at [471, 135] on label "Somewhat interested" at bounding box center [457, 134] width 369 height 27
click at [299, 135] on input "Somewhat interested" at bounding box center [286, 134] width 27 height 27
radio input "true"
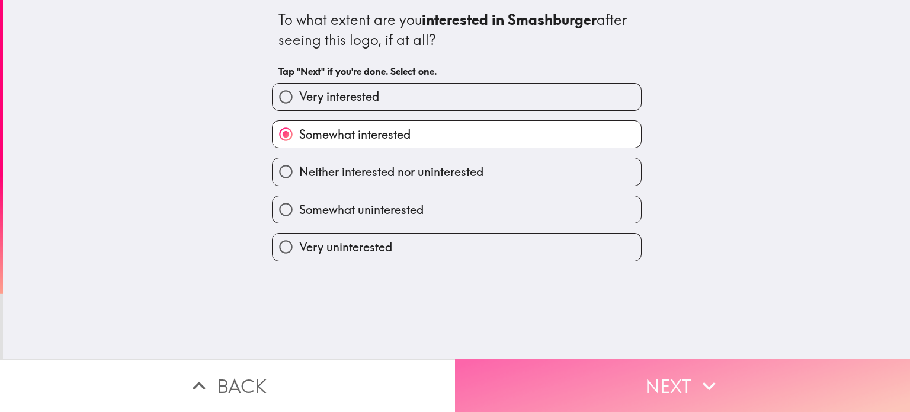
click at [536, 371] on button "Next" at bounding box center [682, 385] width 455 height 53
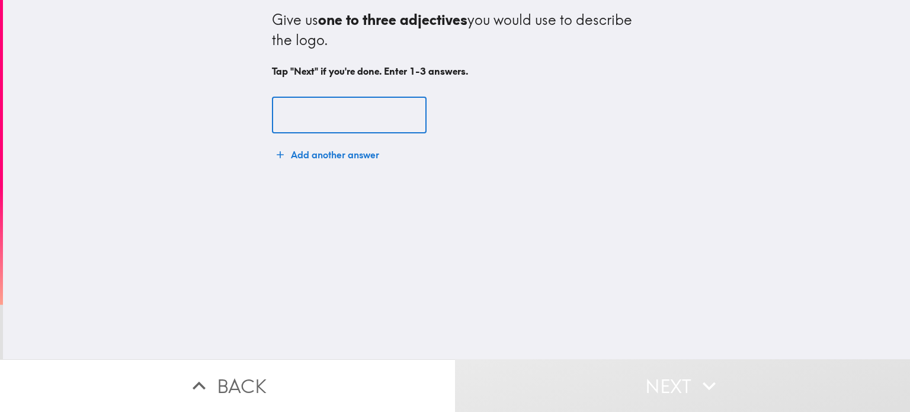
click at [355, 123] on input "text" at bounding box center [349, 115] width 155 height 37
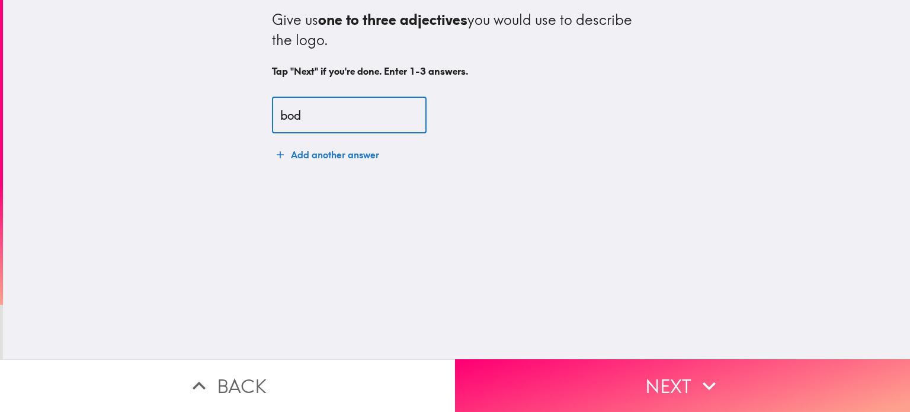
click at [283, 116] on input "bod" at bounding box center [349, 115] width 155 height 37
drag, startPoint x: 372, startPoint y: 120, endPoint x: 388, endPoint y: 141, distance: 26.2
click at [372, 120] on input "bold" at bounding box center [349, 115] width 155 height 37
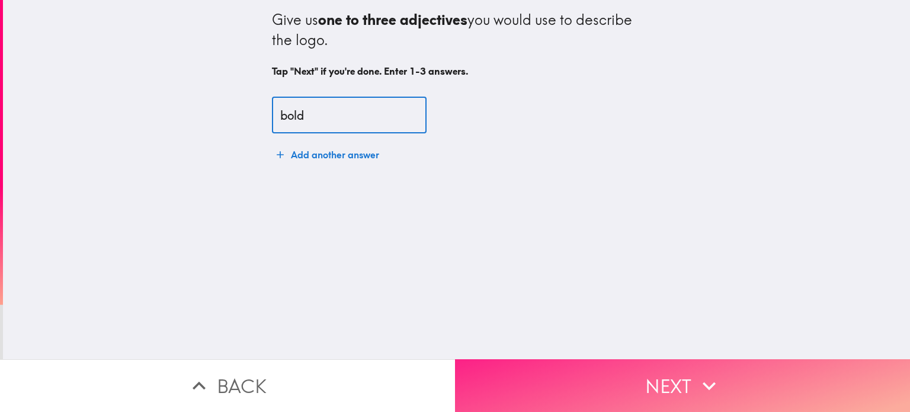
type input "bold"
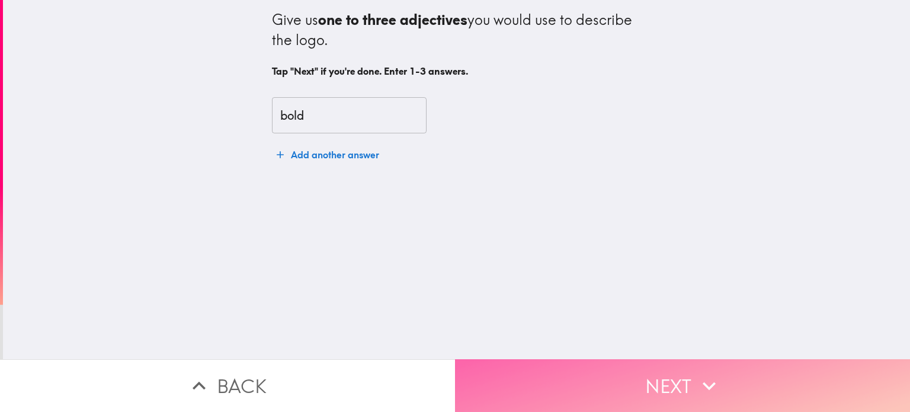
click at [545, 370] on button "Next" at bounding box center [682, 385] width 455 height 53
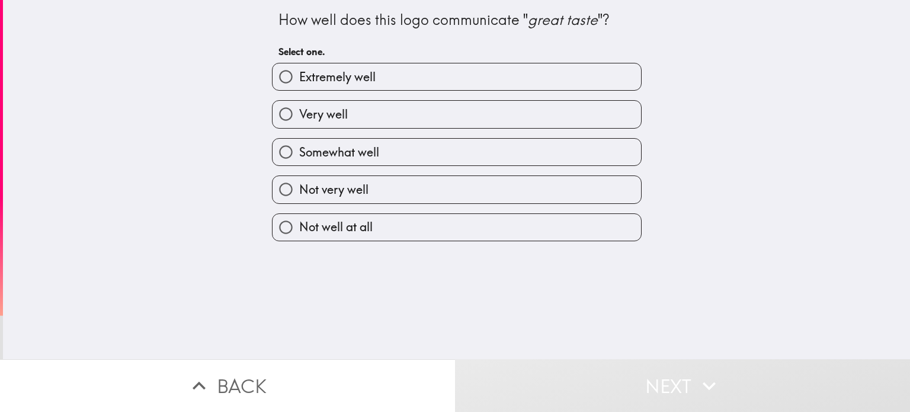
click at [393, 139] on label "Somewhat well" at bounding box center [457, 152] width 369 height 27
click at [299, 139] on input "Somewhat well" at bounding box center [286, 152] width 27 height 27
radio input "true"
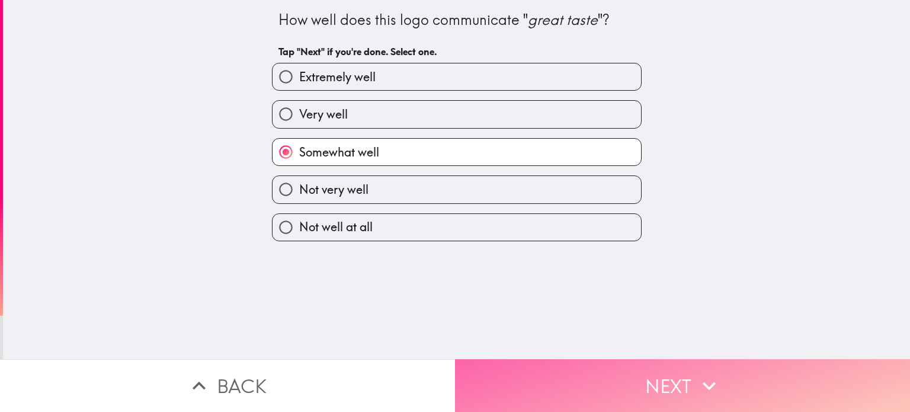
click at [525, 379] on button "Next" at bounding box center [682, 385] width 455 height 53
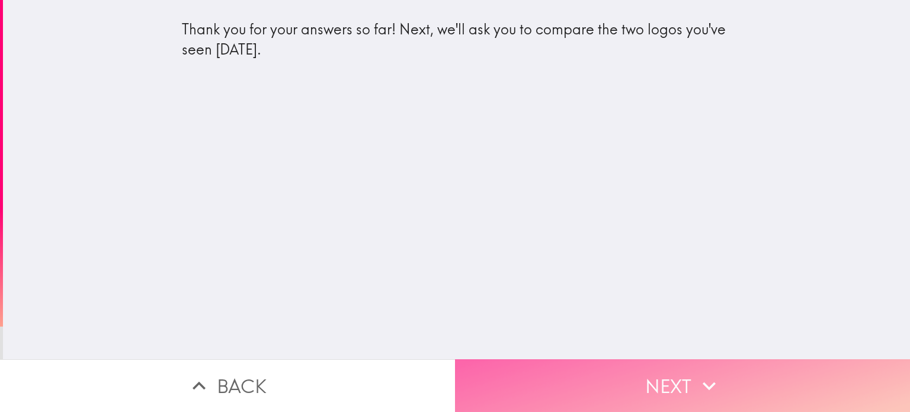
click at [524, 384] on button "Next" at bounding box center [682, 385] width 455 height 53
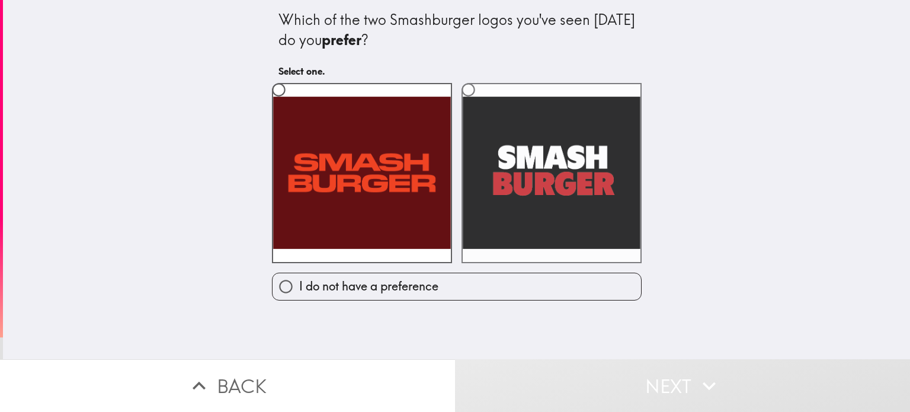
click at [567, 184] on label at bounding box center [552, 173] width 180 height 180
click at [482, 103] on input "radio" at bounding box center [468, 89] width 27 height 27
radio input "true"
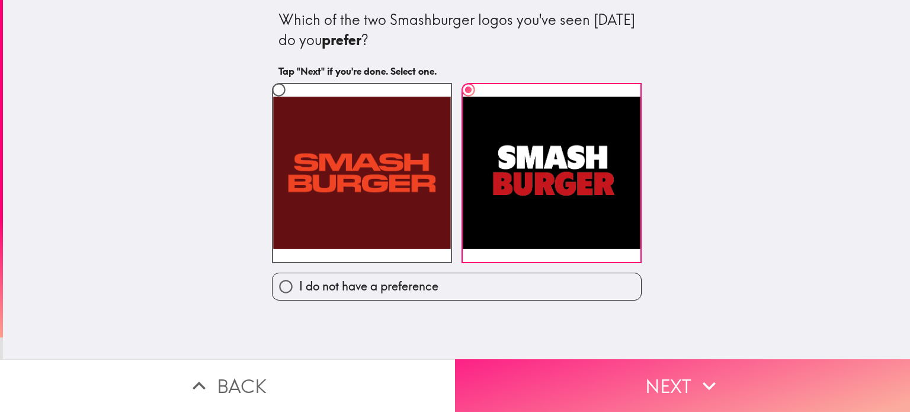
click at [668, 377] on button "Next" at bounding box center [682, 385] width 455 height 53
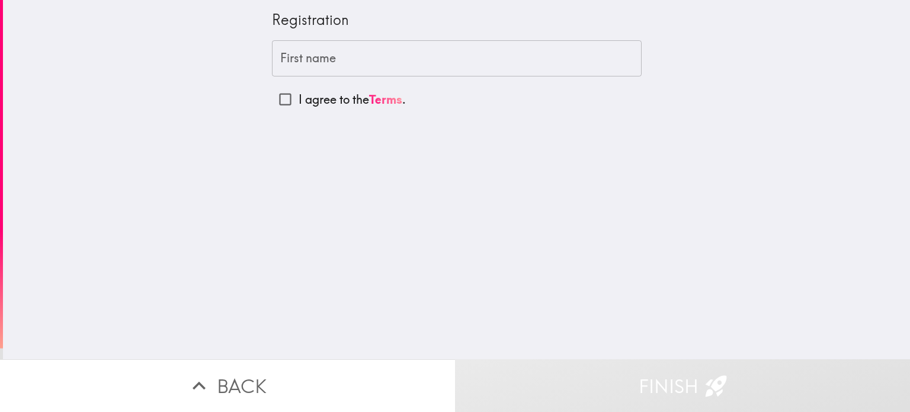
click at [453, 63] on input "First name" at bounding box center [457, 58] width 370 height 37
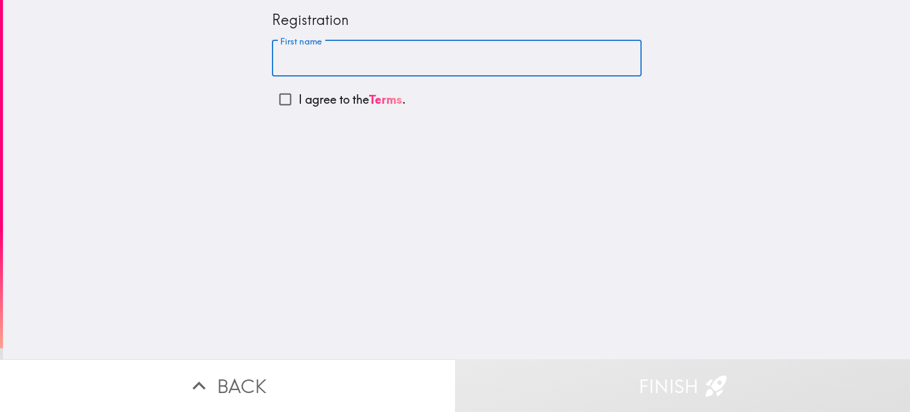
type input "jean"
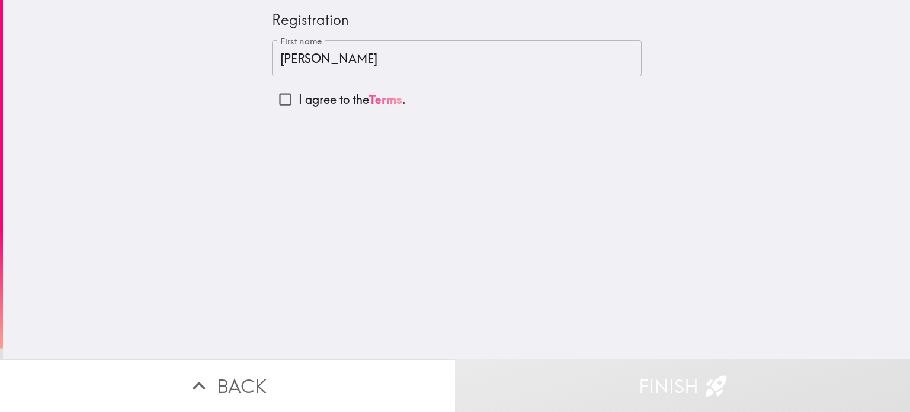
click at [379, 98] on link "Terms" at bounding box center [385, 99] width 33 height 15
click at [284, 94] on input "I agree to the Terms ." at bounding box center [285, 99] width 27 height 27
checkbox input "true"
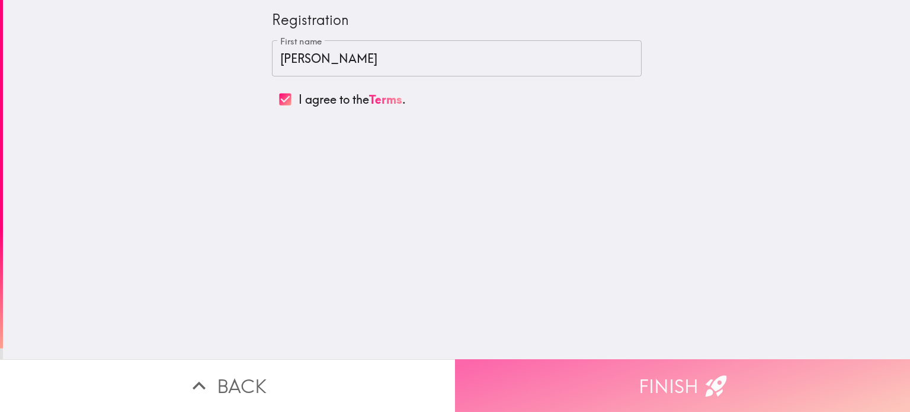
click at [631, 386] on button "Finish" at bounding box center [682, 385] width 455 height 53
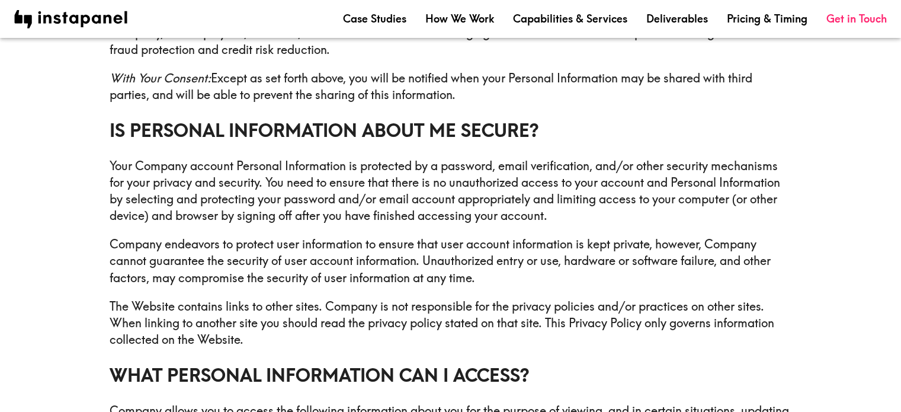
scroll to position [2074, 0]
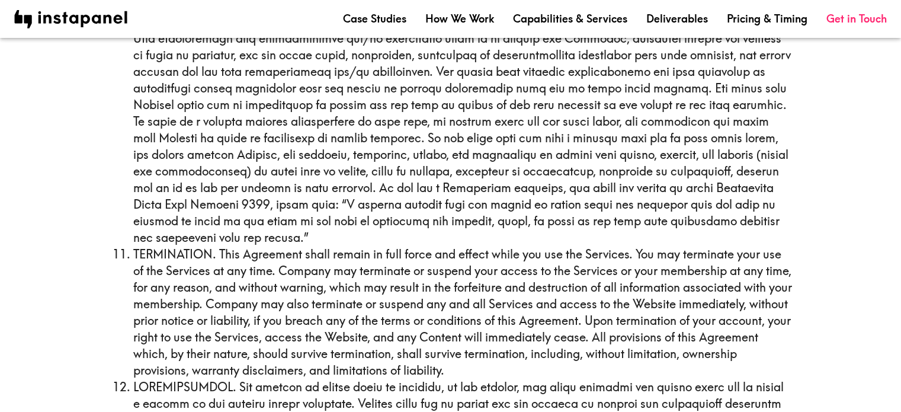
scroll to position [3082, 0]
